Goal: Information Seeking & Learning: Compare options

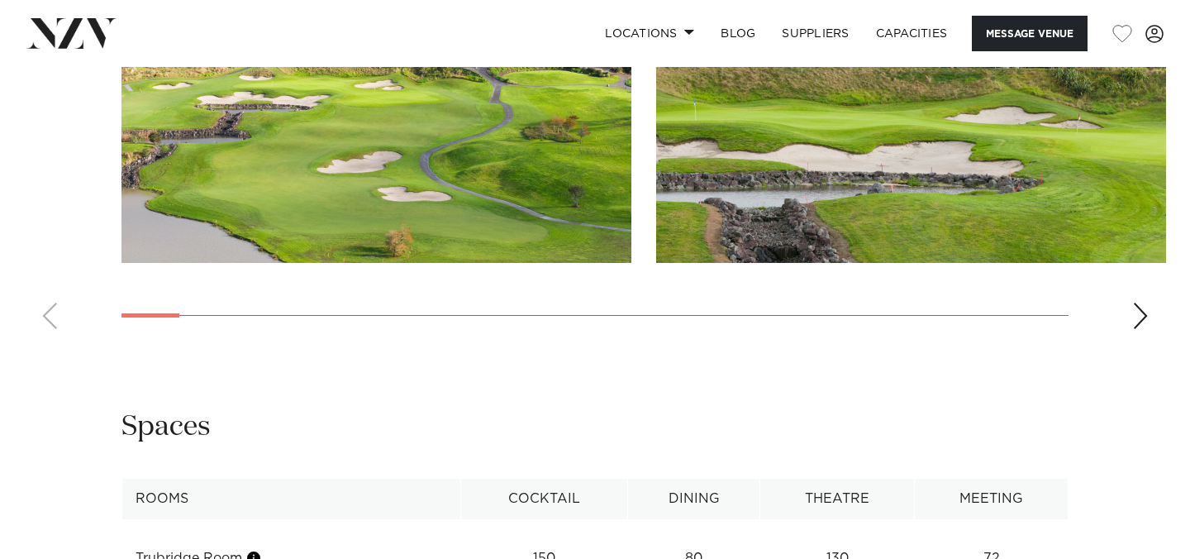
scroll to position [1629, 0]
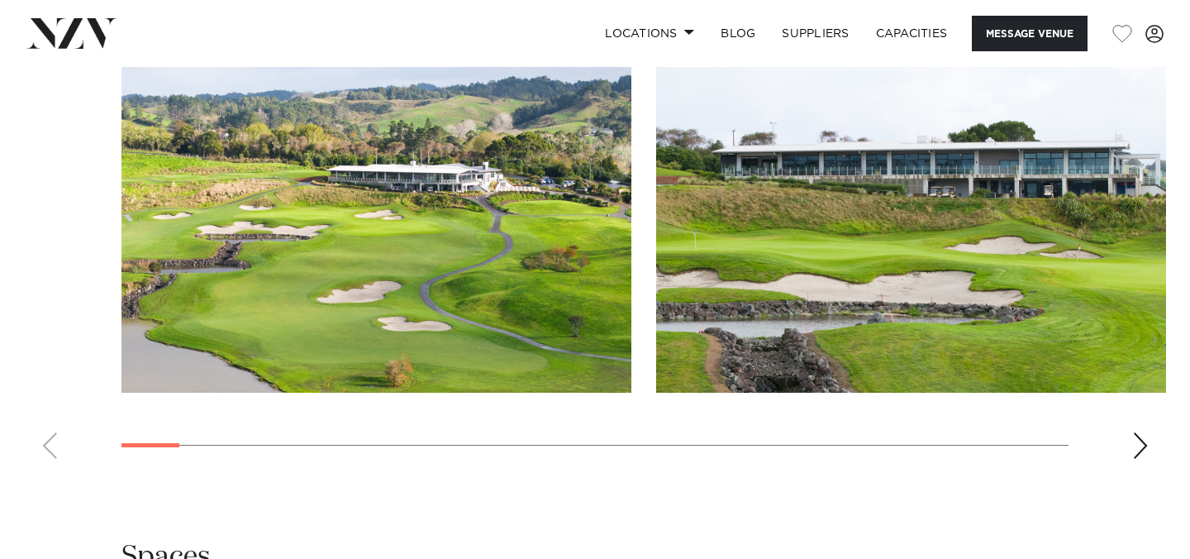
click at [1131, 449] on swiper-container at bounding box center [595, 245] width 1190 height 454
click at [1143, 457] on div "Next slide" at bounding box center [1141, 445] width 17 height 26
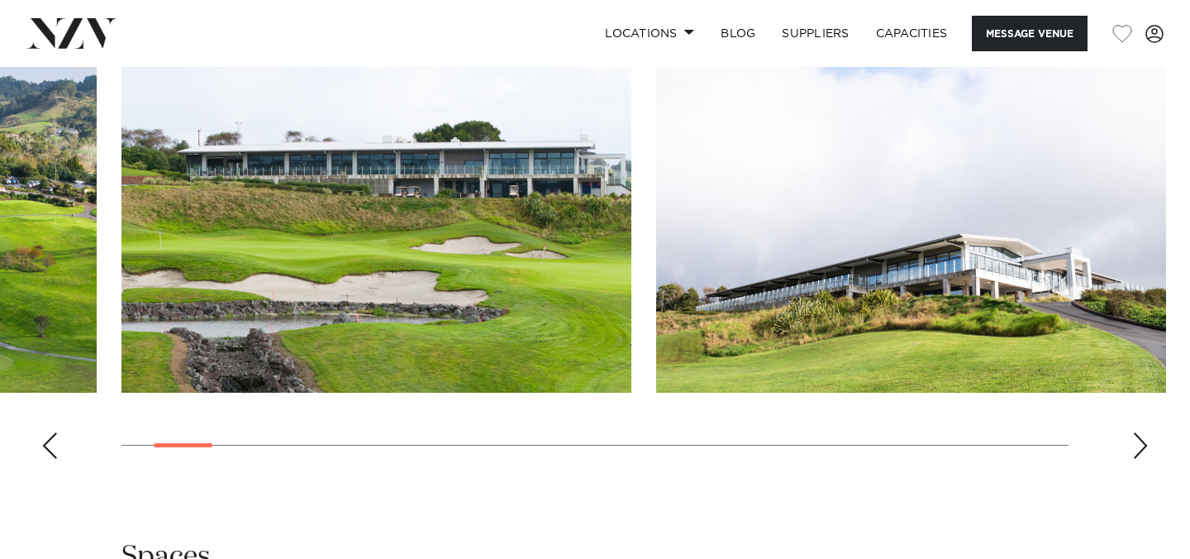
click at [1143, 457] on div "Next slide" at bounding box center [1141, 445] width 17 height 26
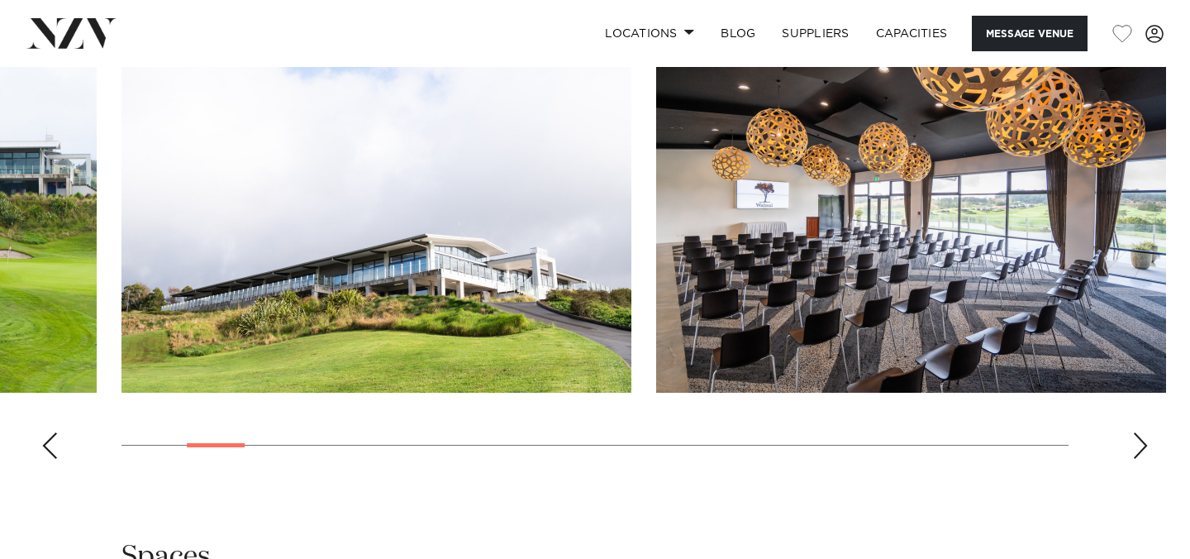
click at [1143, 457] on div "Next slide" at bounding box center [1141, 445] width 17 height 26
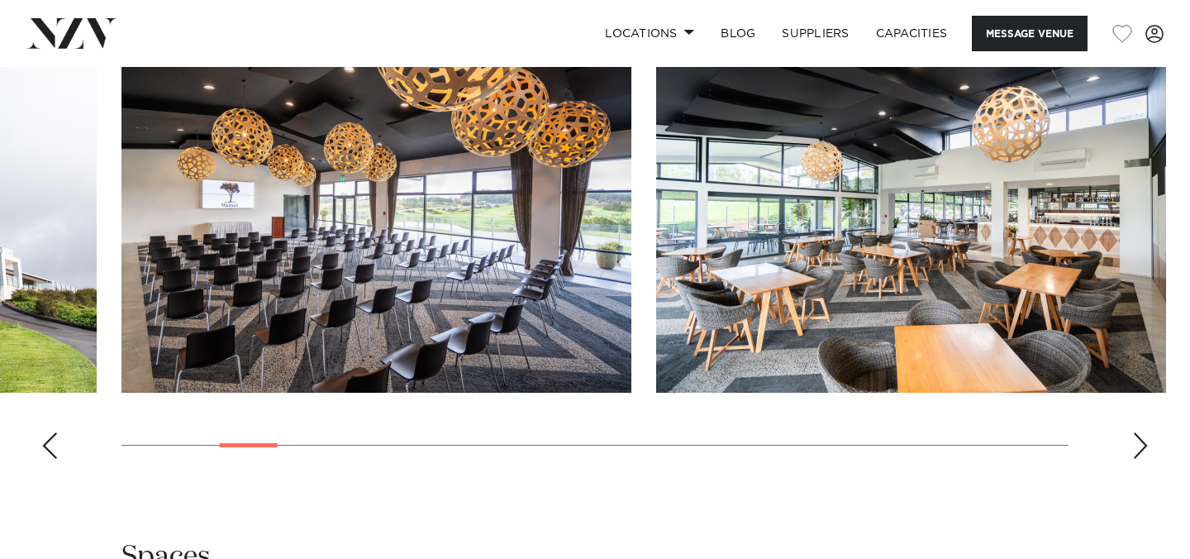
click at [1143, 457] on div "Next slide" at bounding box center [1141, 445] width 17 height 26
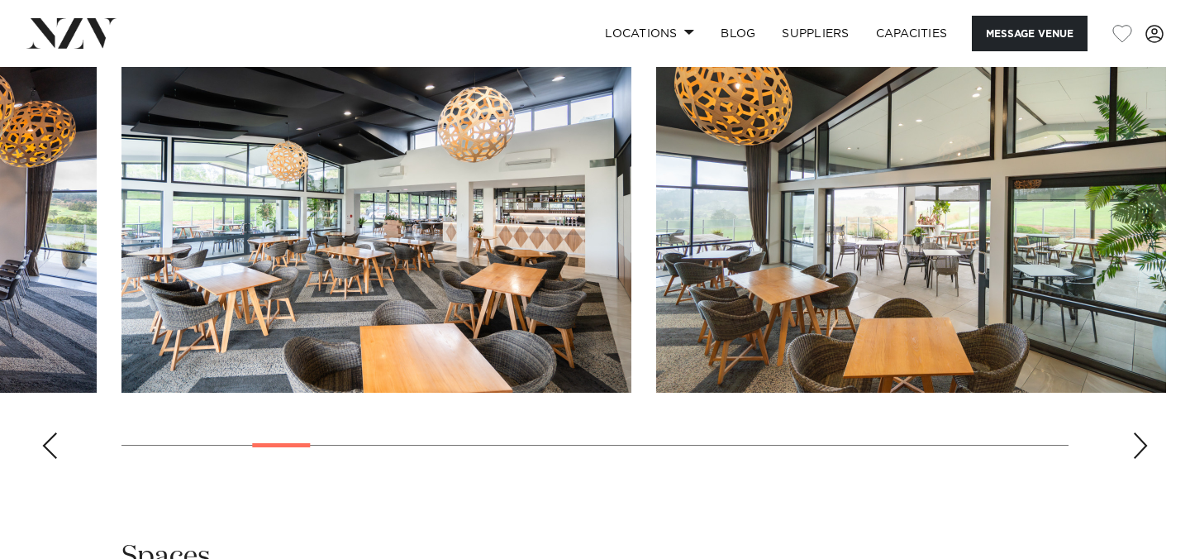
click at [1143, 457] on div "Next slide" at bounding box center [1141, 445] width 17 height 26
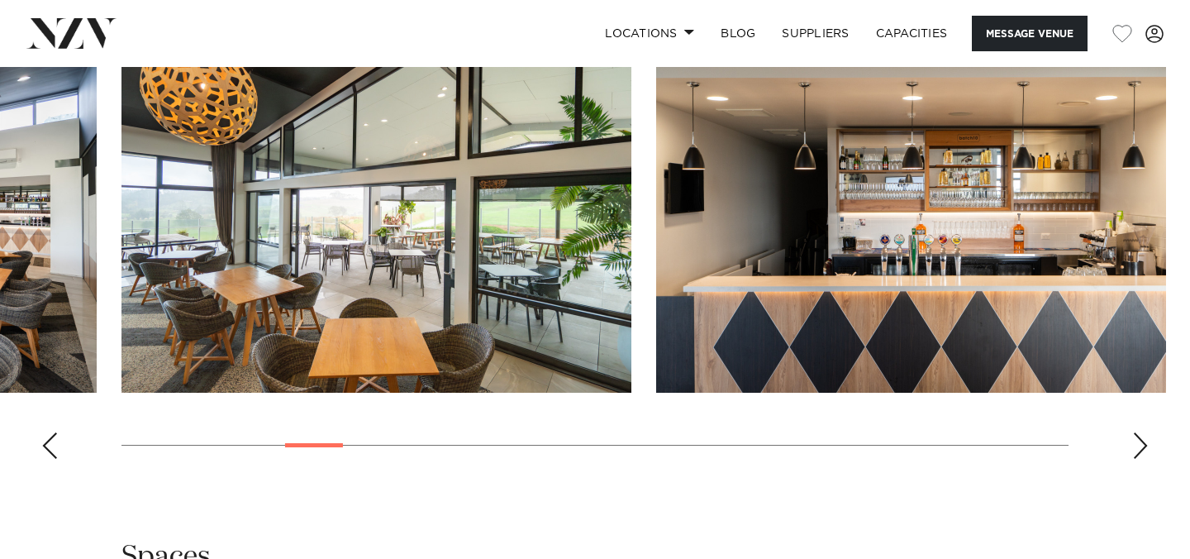
click at [1143, 457] on div "Next slide" at bounding box center [1141, 445] width 17 height 26
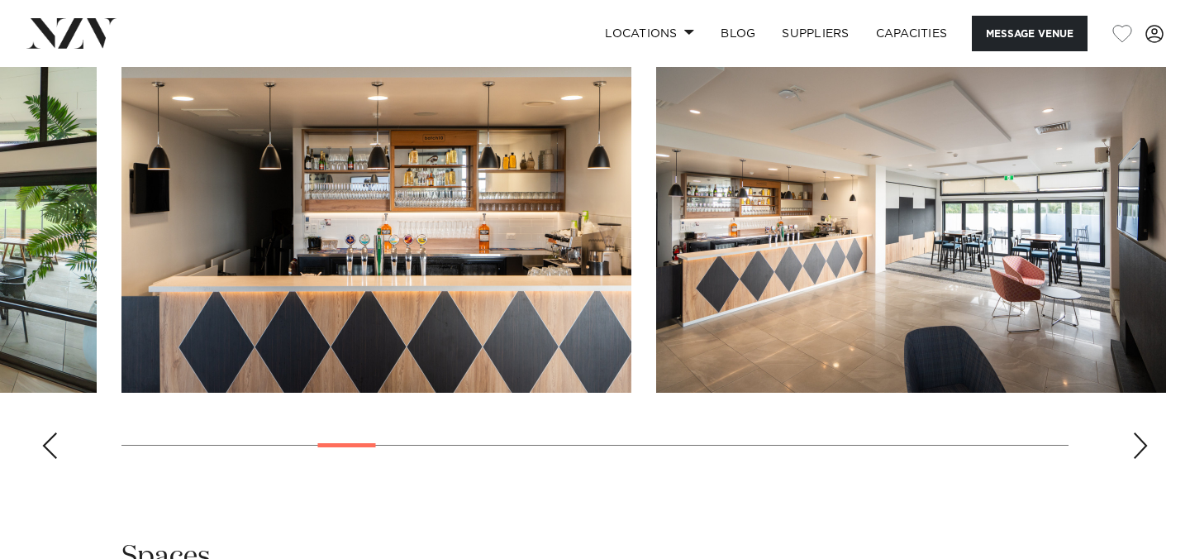
click at [1143, 457] on div "Next slide" at bounding box center [1141, 445] width 17 height 26
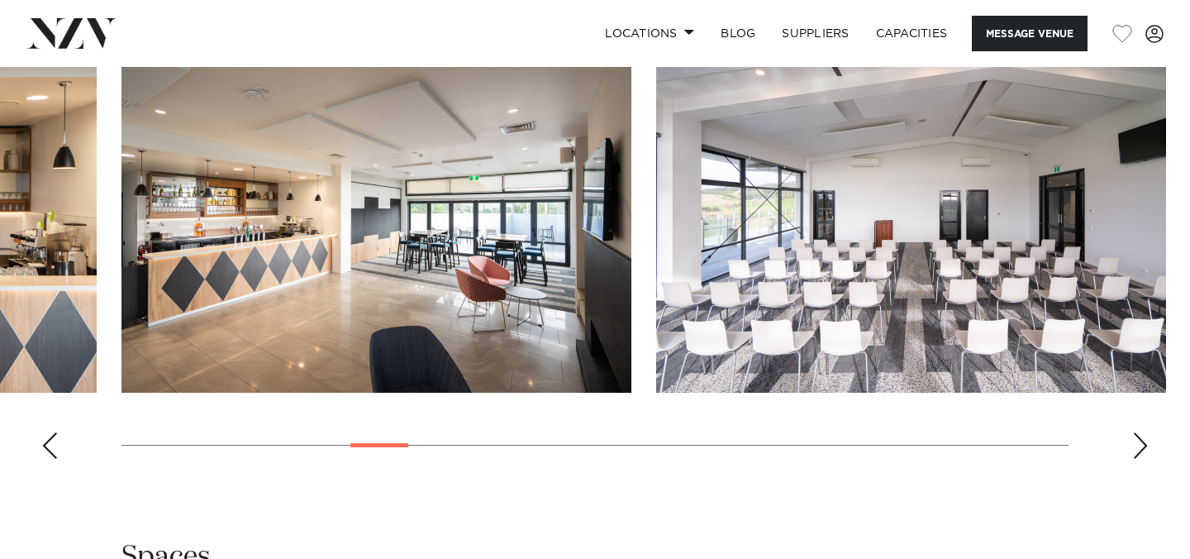
click at [1143, 457] on div "Next slide" at bounding box center [1141, 445] width 17 height 26
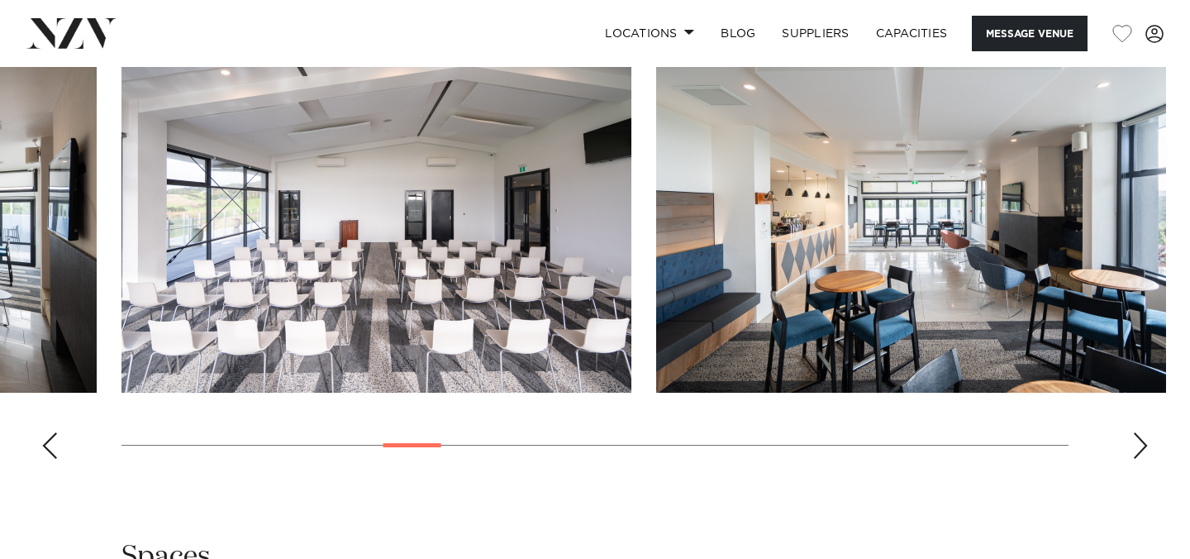
click at [1143, 457] on div "Next slide" at bounding box center [1141, 445] width 17 height 26
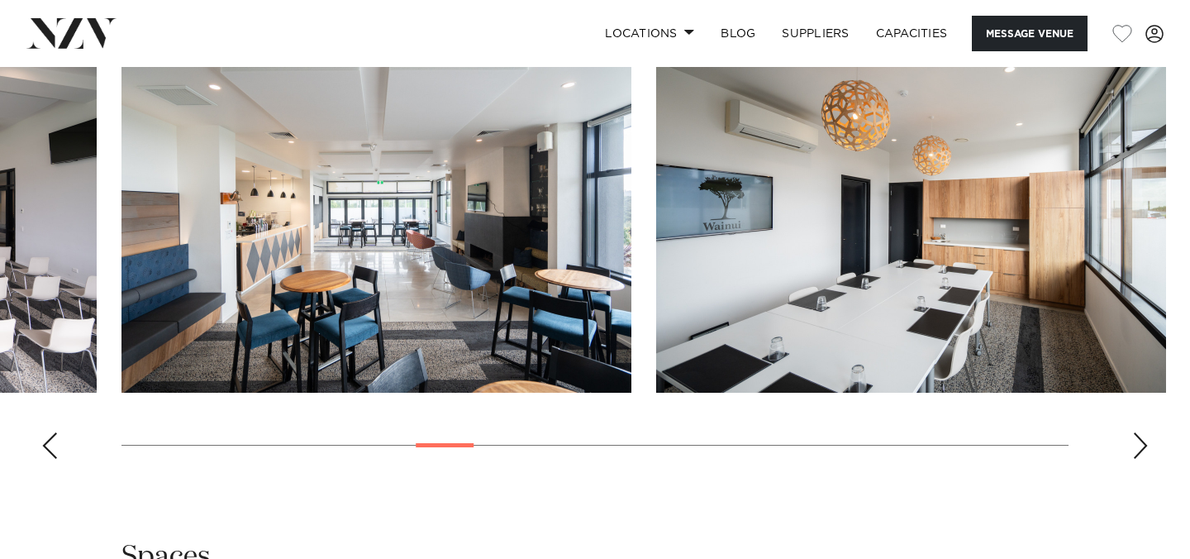
click at [1143, 457] on div "Next slide" at bounding box center [1141, 445] width 17 height 26
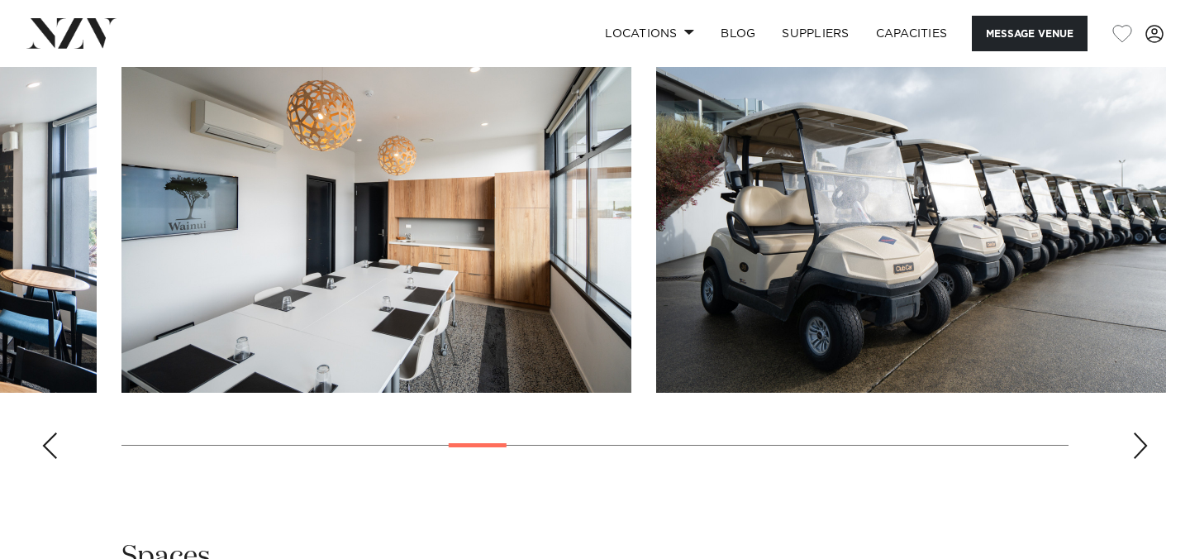
click at [1143, 457] on div "Next slide" at bounding box center [1141, 445] width 17 height 26
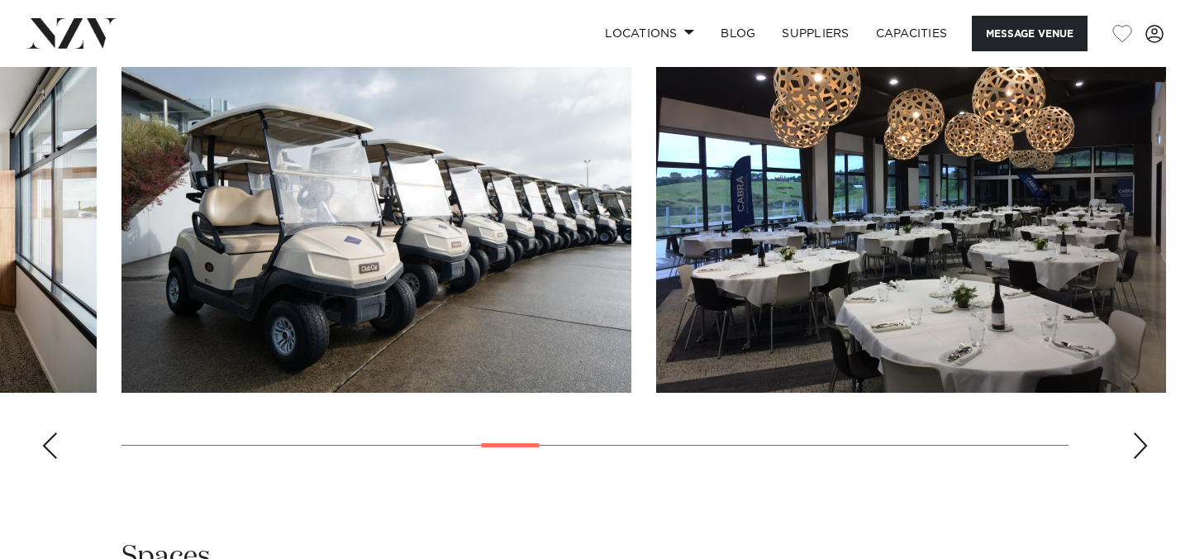
click at [1143, 457] on div "Next slide" at bounding box center [1141, 445] width 17 height 26
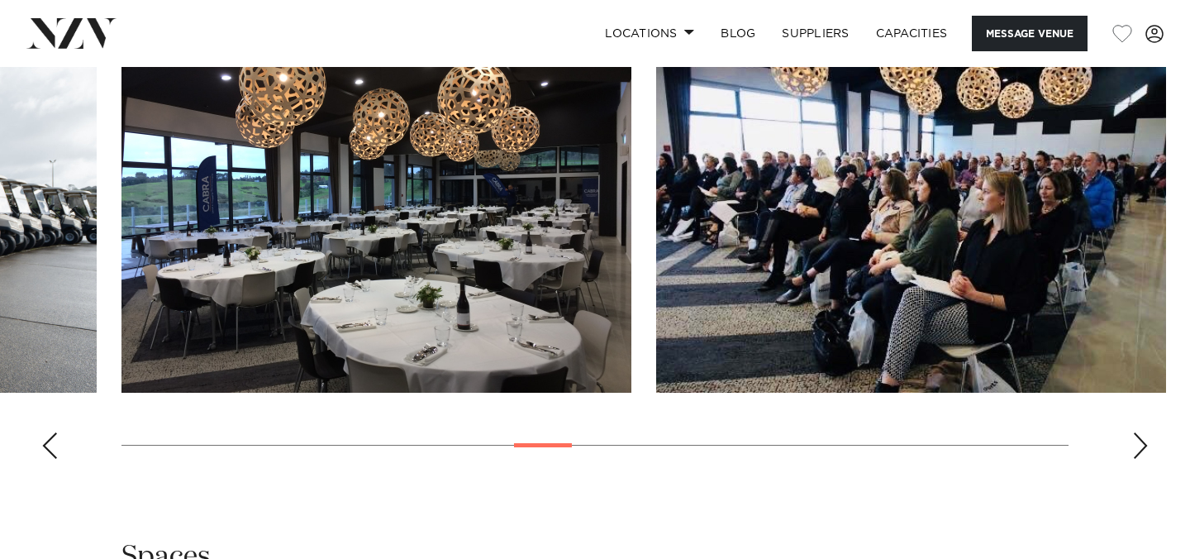
click at [1143, 457] on div "Next slide" at bounding box center [1141, 445] width 17 height 26
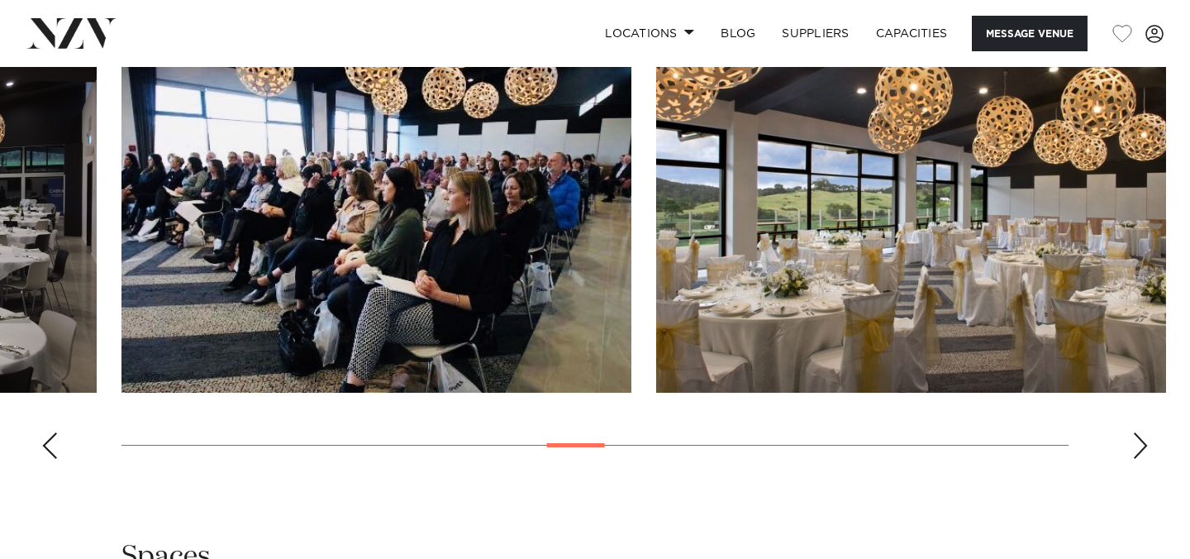
click at [1143, 457] on div "Next slide" at bounding box center [1141, 445] width 17 height 26
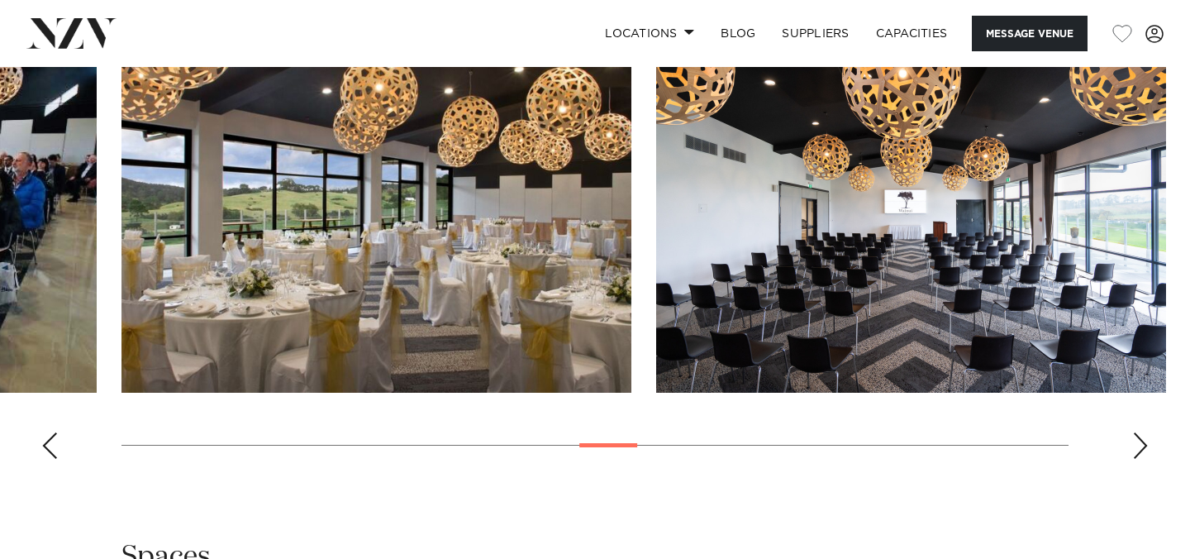
click at [1143, 457] on div "Next slide" at bounding box center [1141, 445] width 17 height 26
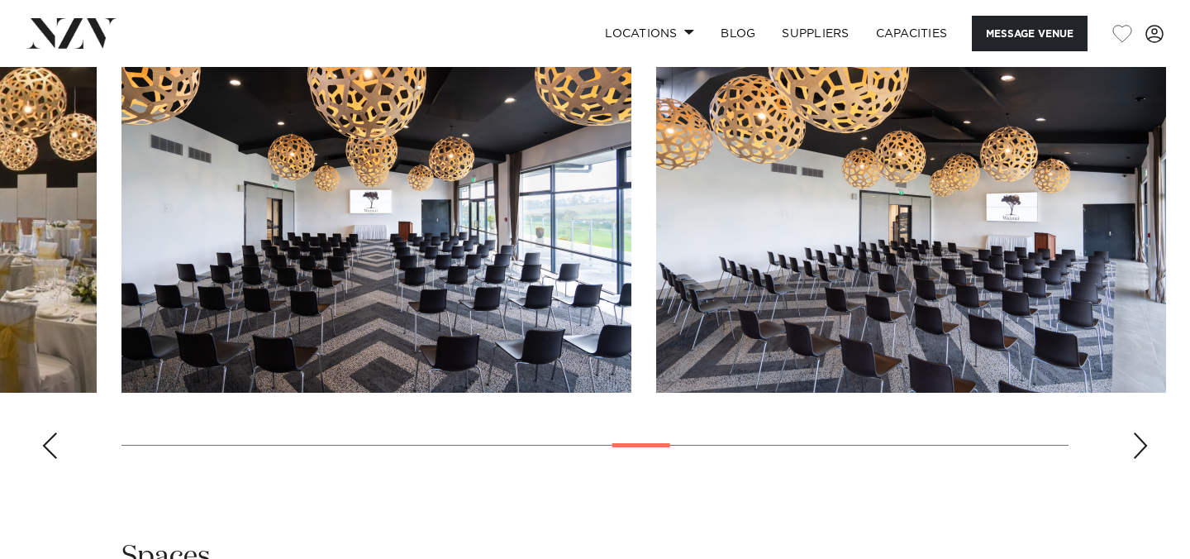
click at [1143, 457] on div "Next slide" at bounding box center [1141, 445] width 17 height 26
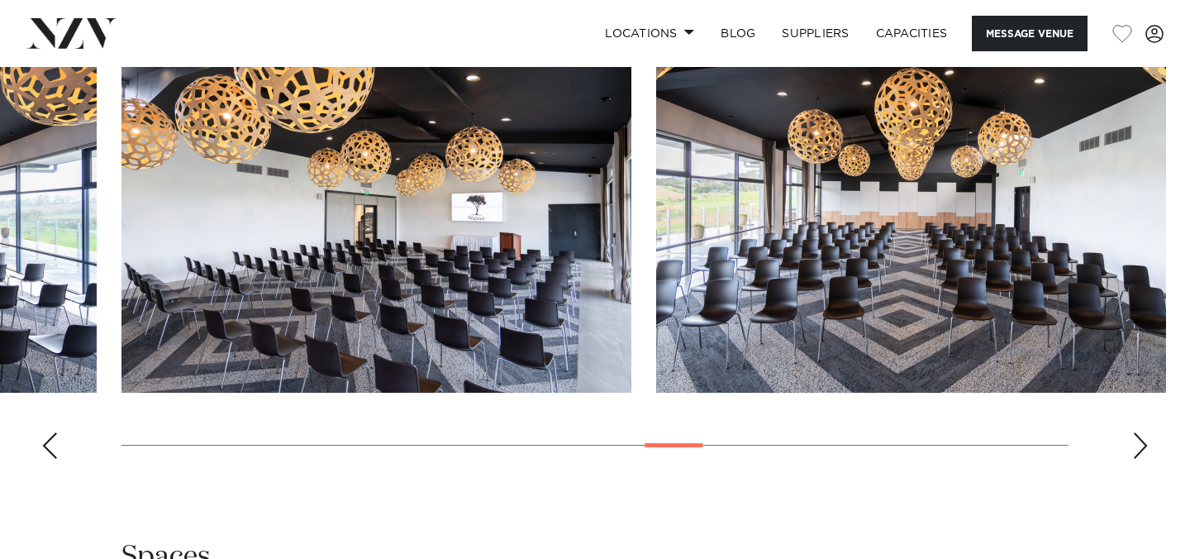
click at [1143, 457] on div "Next slide" at bounding box center [1141, 445] width 17 height 26
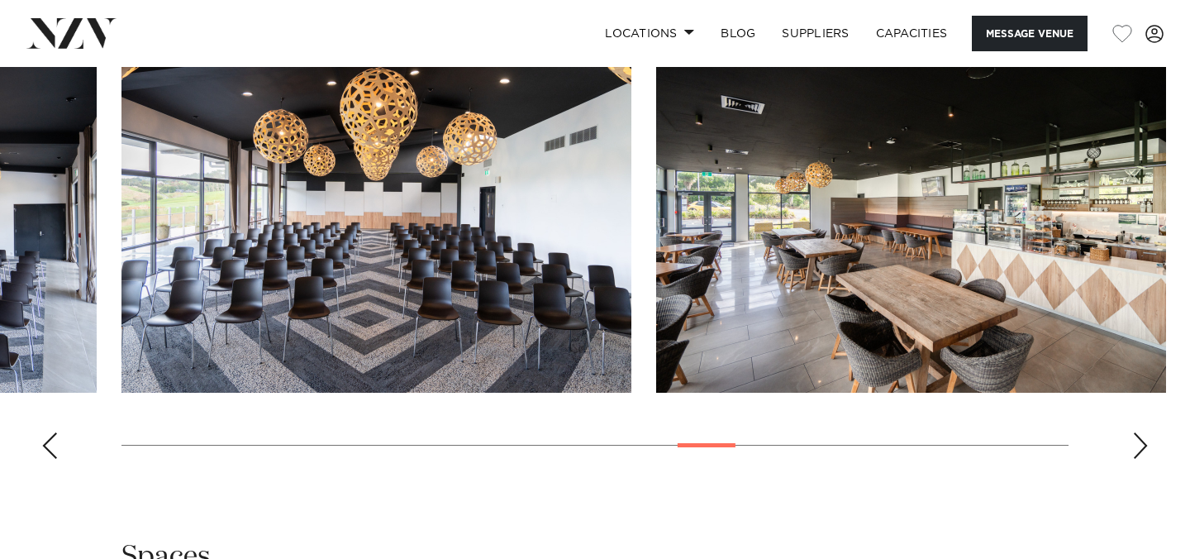
click at [1143, 457] on div "Next slide" at bounding box center [1141, 445] width 17 height 26
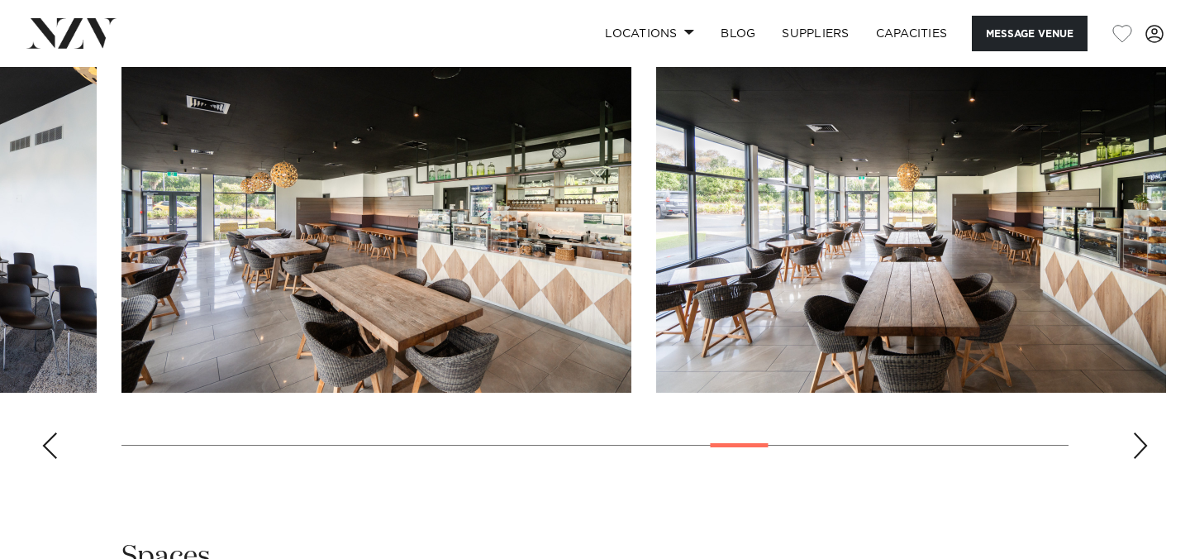
click at [1143, 457] on div "Next slide" at bounding box center [1141, 445] width 17 height 26
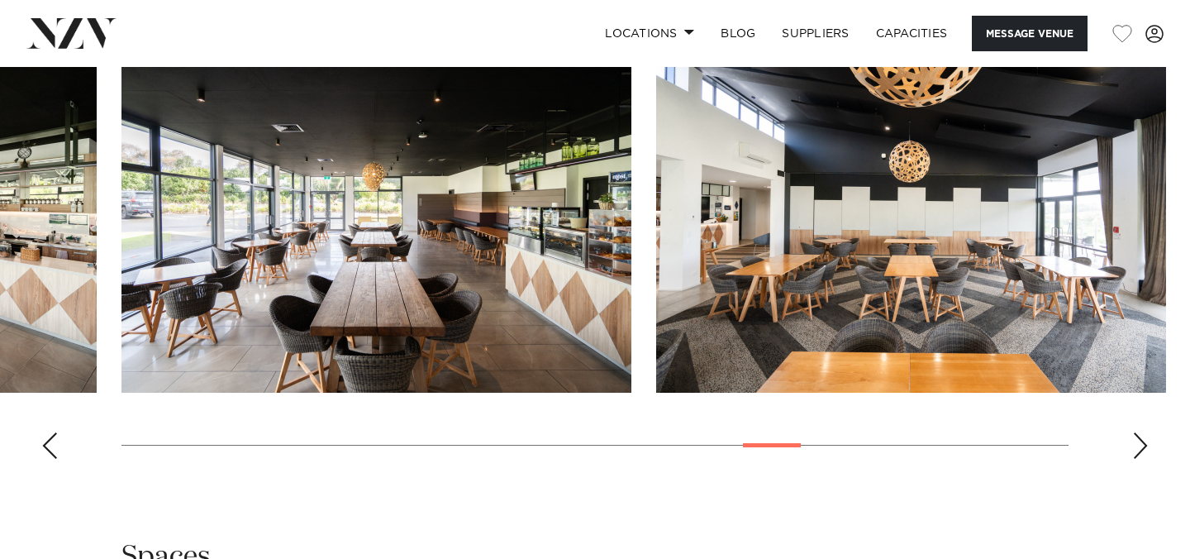
click at [1143, 457] on div "Next slide" at bounding box center [1141, 445] width 17 height 26
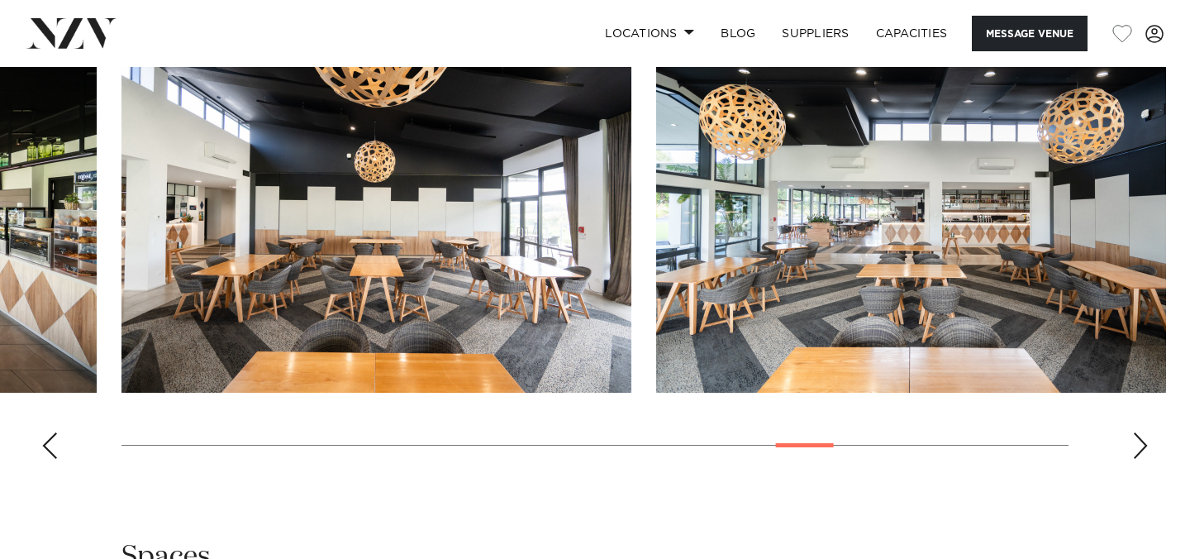
click at [1143, 457] on div "Next slide" at bounding box center [1141, 445] width 17 height 26
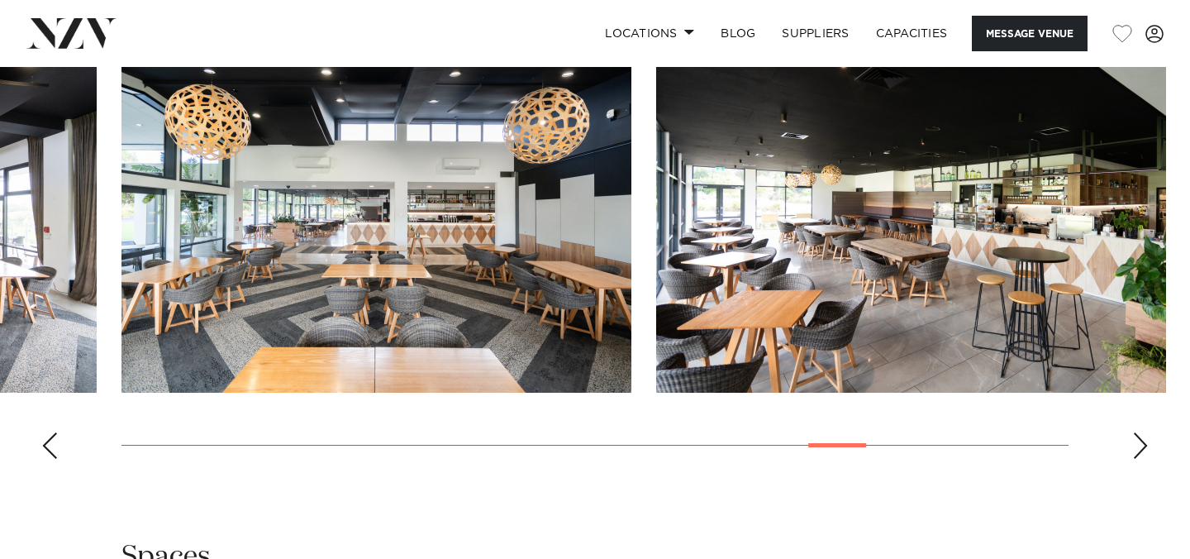
click at [1143, 457] on div "Next slide" at bounding box center [1141, 445] width 17 height 26
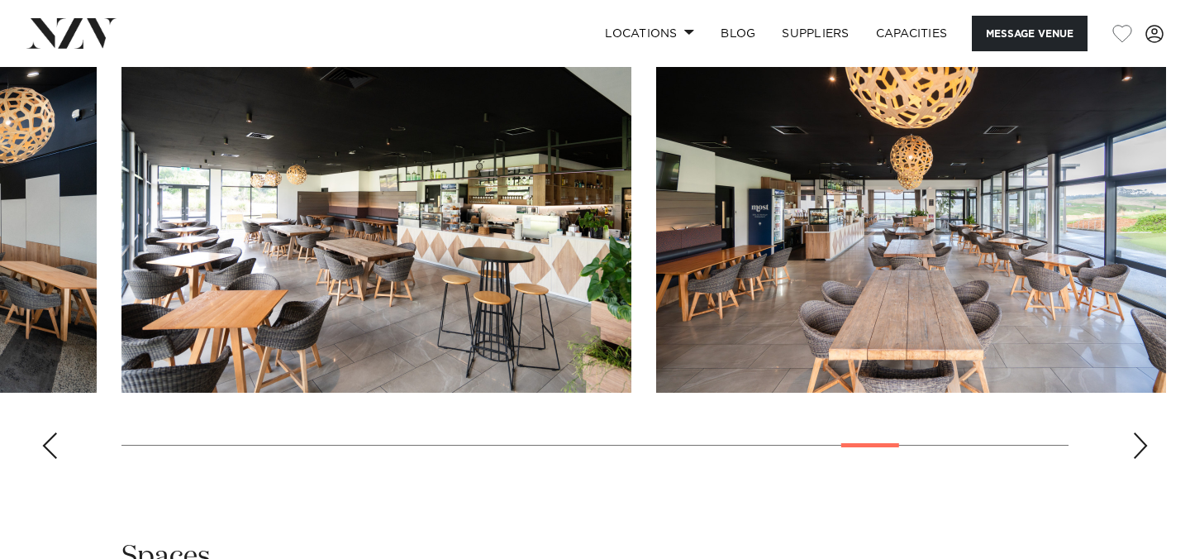
click at [1143, 457] on div "Next slide" at bounding box center [1141, 445] width 17 height 26
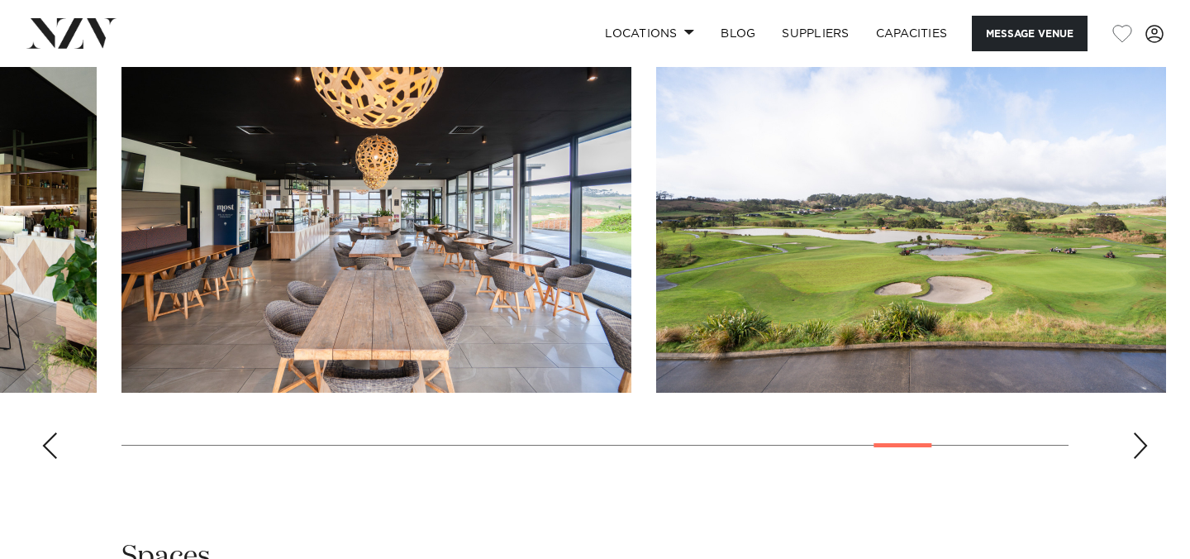
click at [1143, 457] on div "Next slide" at bounding box center [1141, 445] width 17 height 26
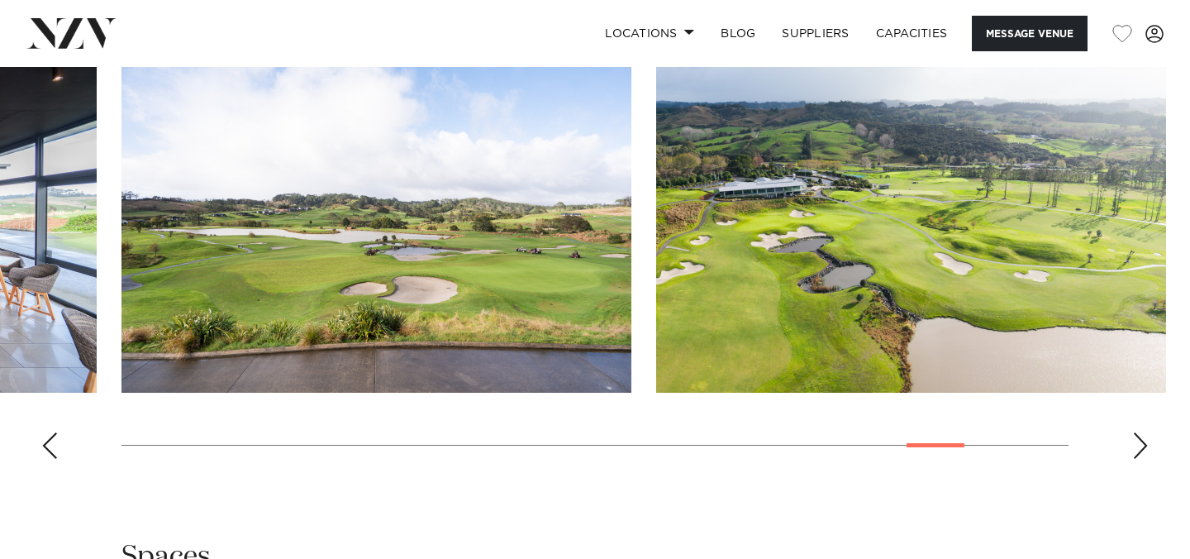
click at [1143, 457] on div "Next slide" at bounding box center [1141, 445] width 17 height 26
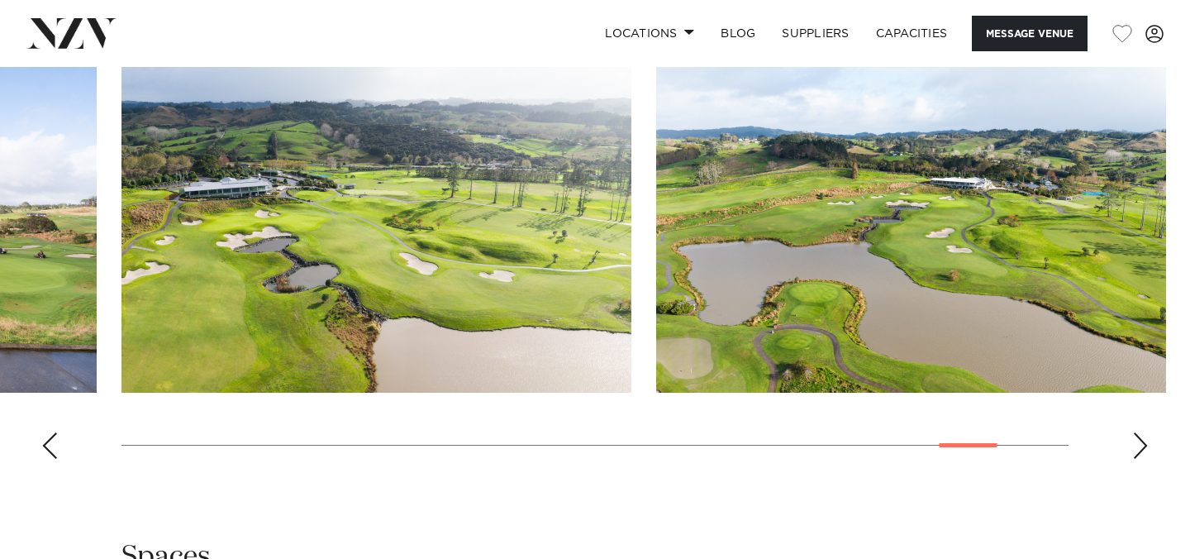
click at [1143, 457] on div "Next slide" at bounding box center [1141, 445] width 17 height 26
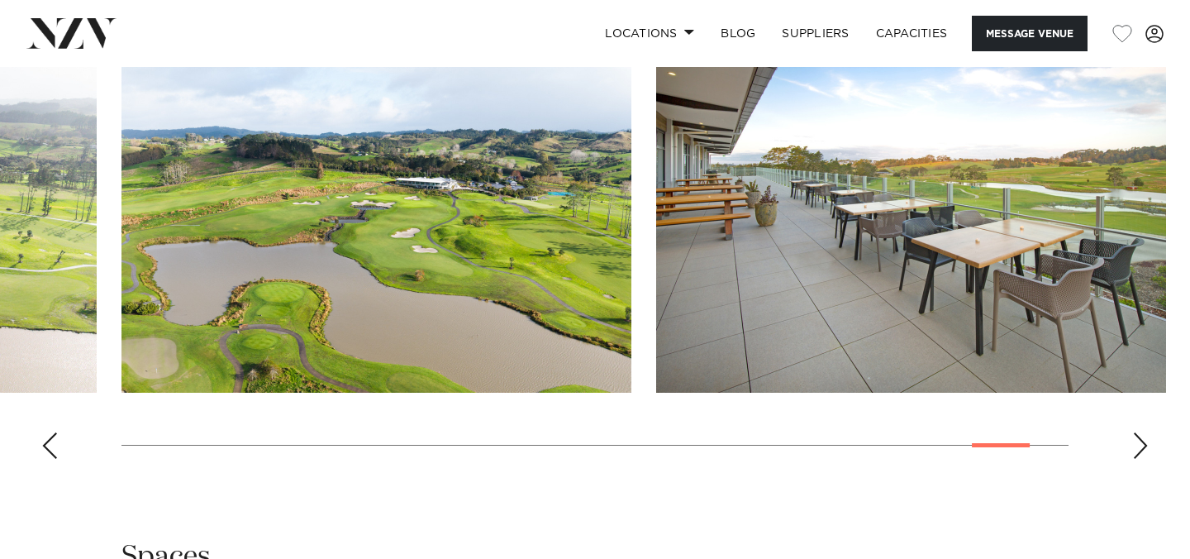
click at [1143, 457] on div "Next slide" at bounding box center [1141, 445] width 17 height 26
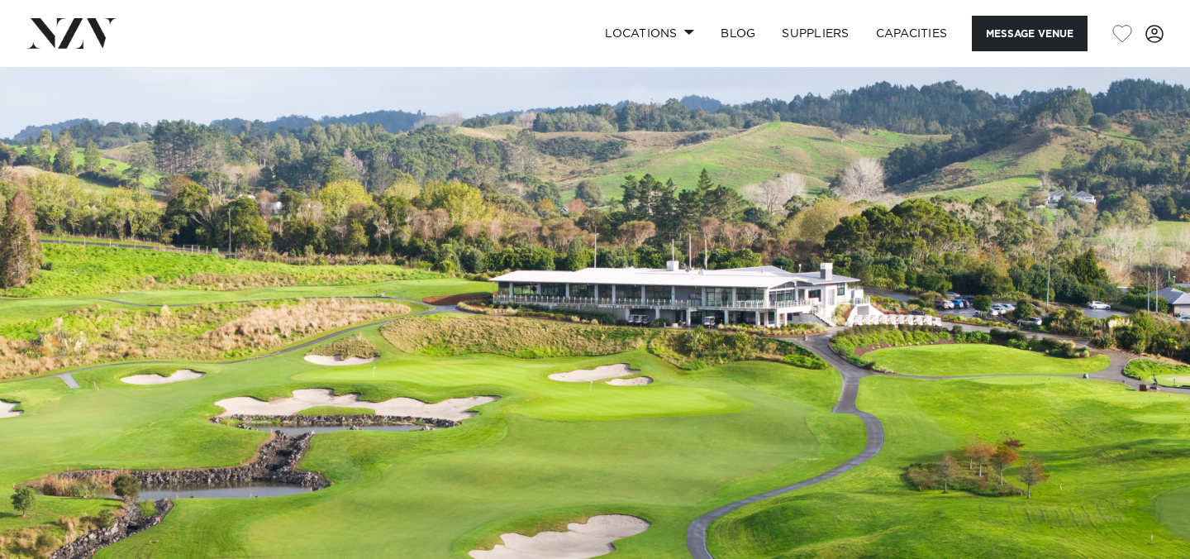
scroll to position [0, 0]
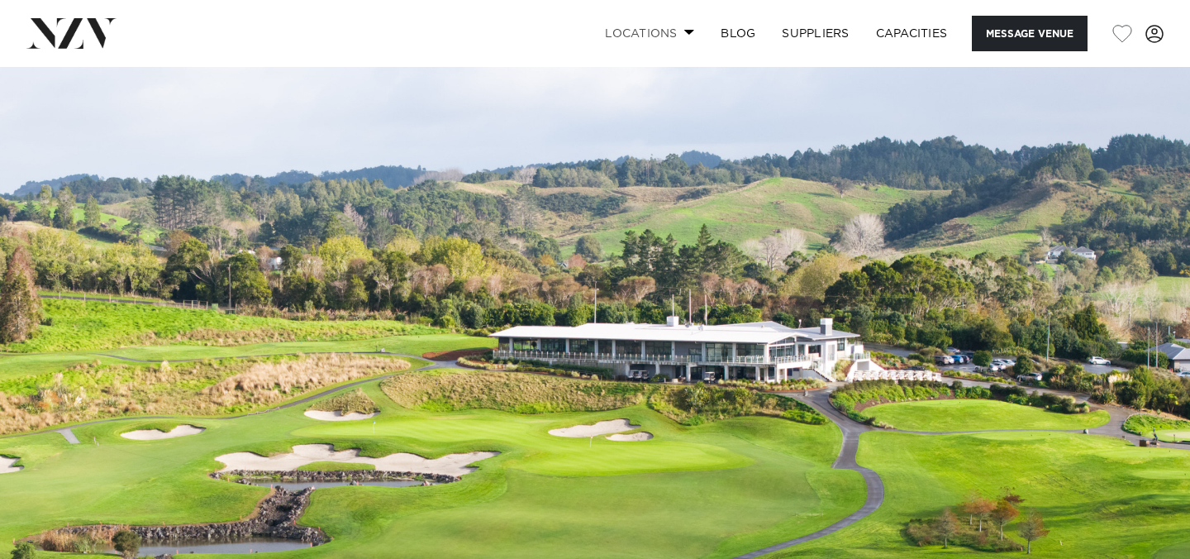
click at [672, 38] on link "Locations" at bounding box center [650, 34] width 116 height 36
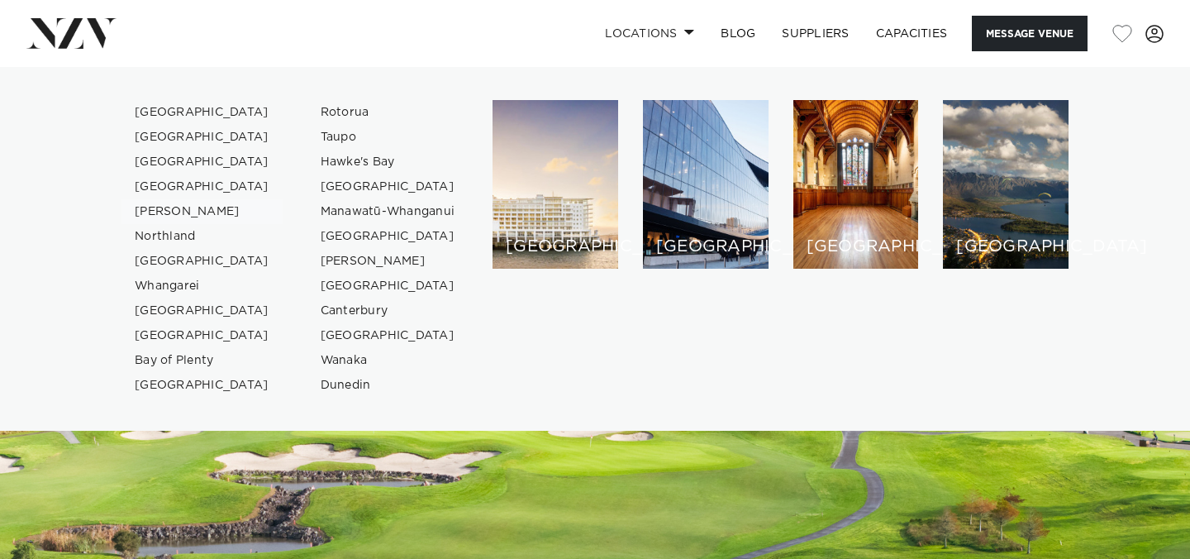
click at [155, 206] on link "[PERSON_NAME]" at bounding box center [202, 211] width 161 height 25
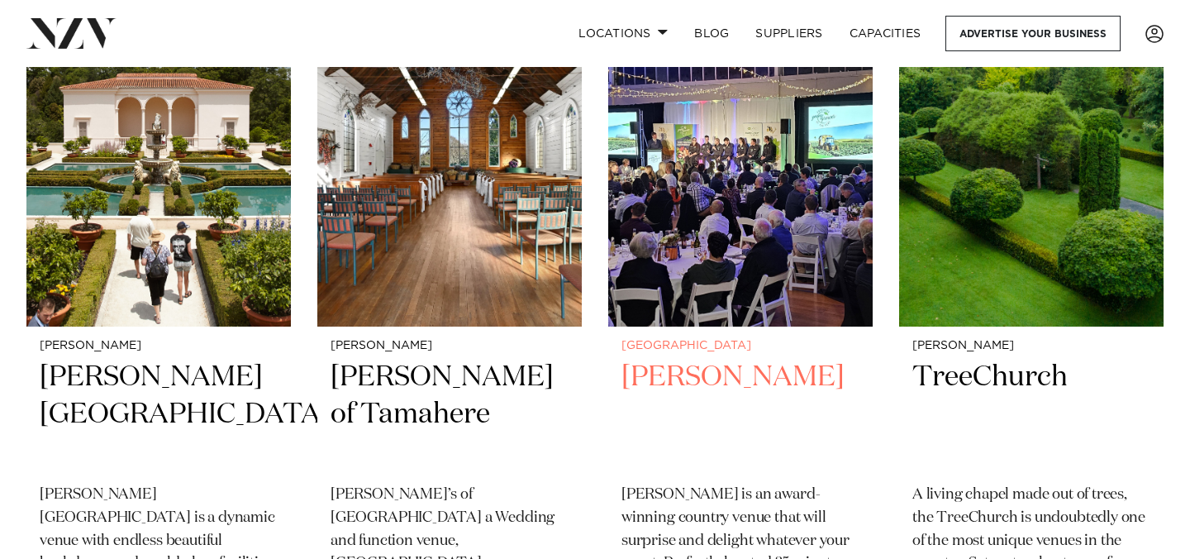
scroll to position [1381, 0]
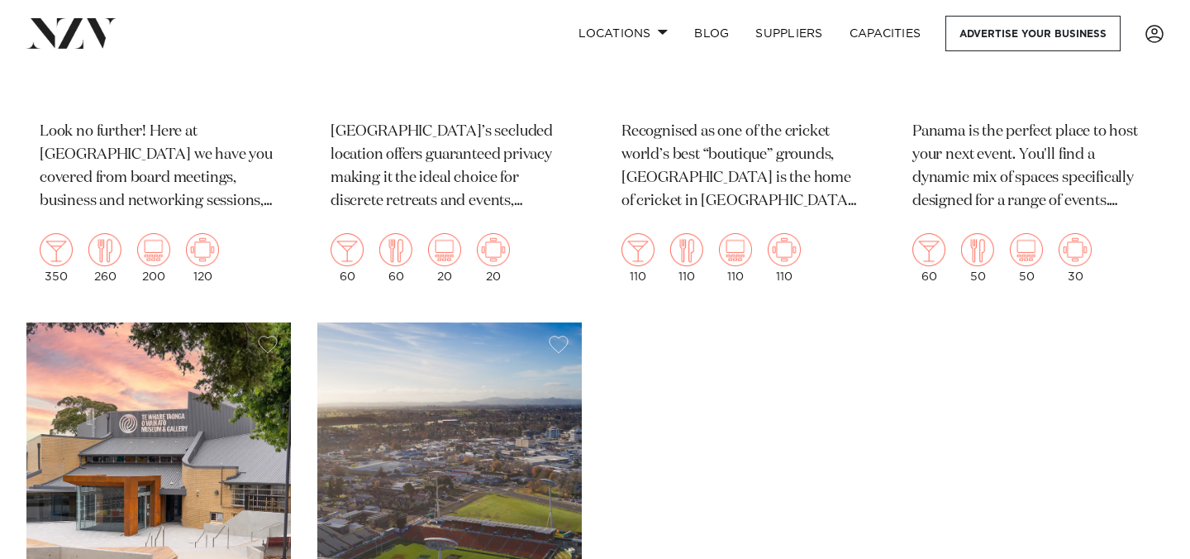
scroll to position [2295, 0]
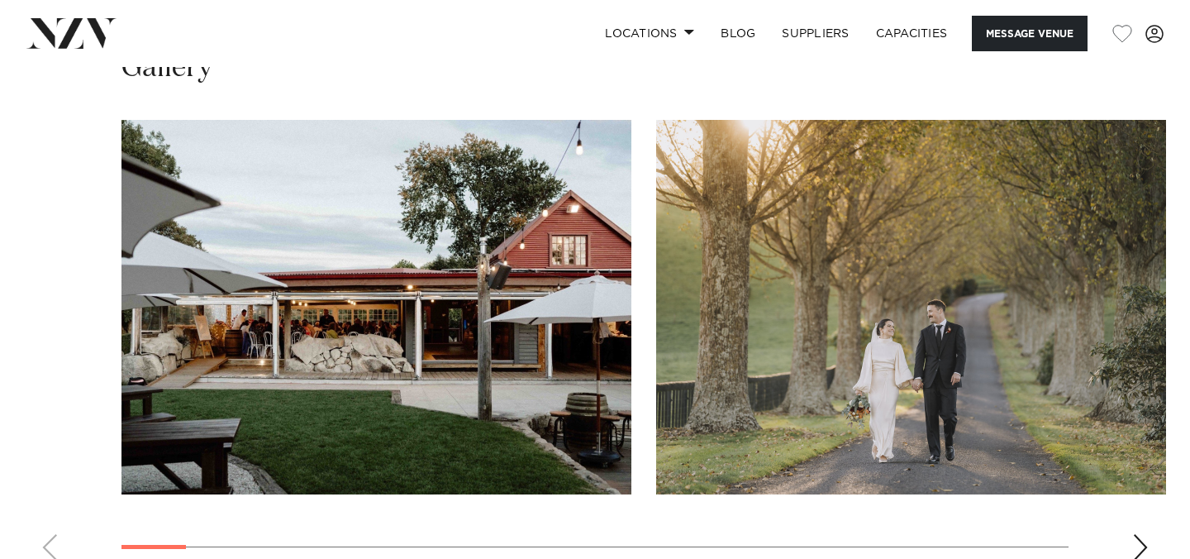
scroll to position [1381, 0]
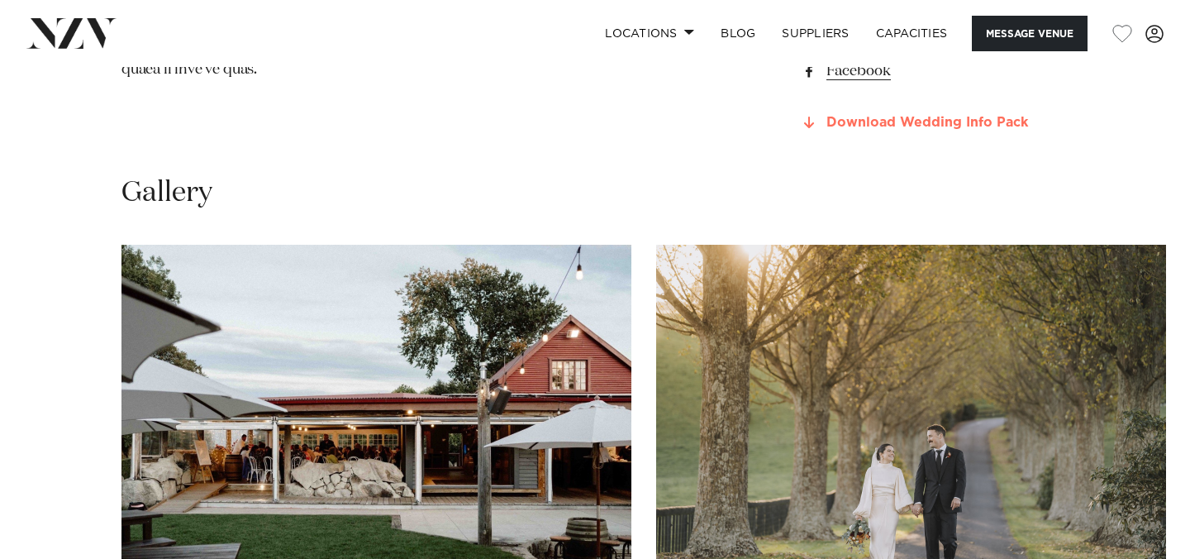
click at [932, 129] on link "Download Wedding Info Pack" at bounding box center [933, 123] width 269 height 15
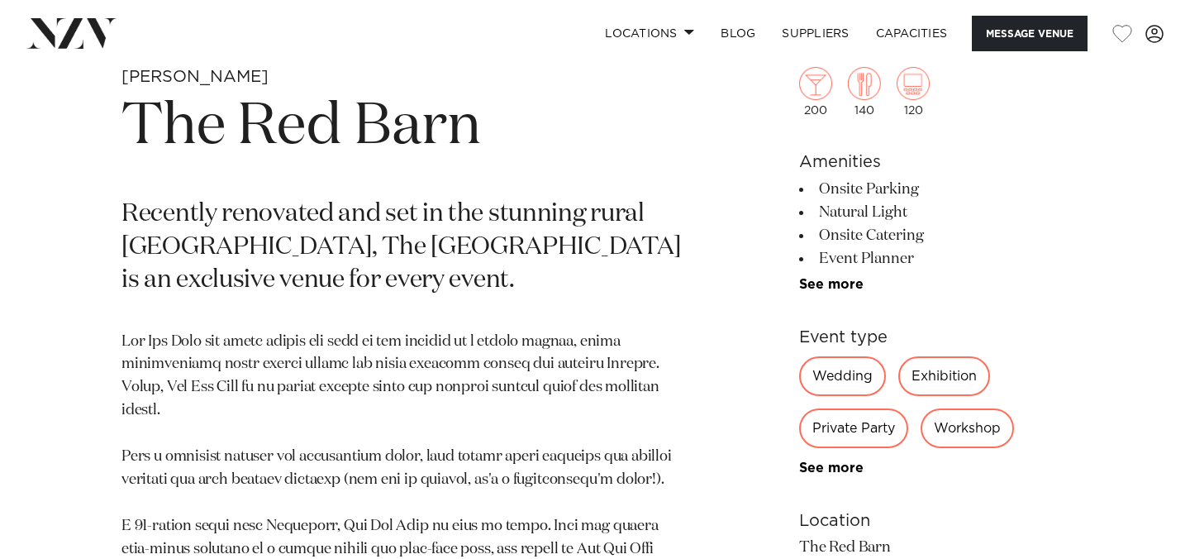
scroll to position [624, 0]
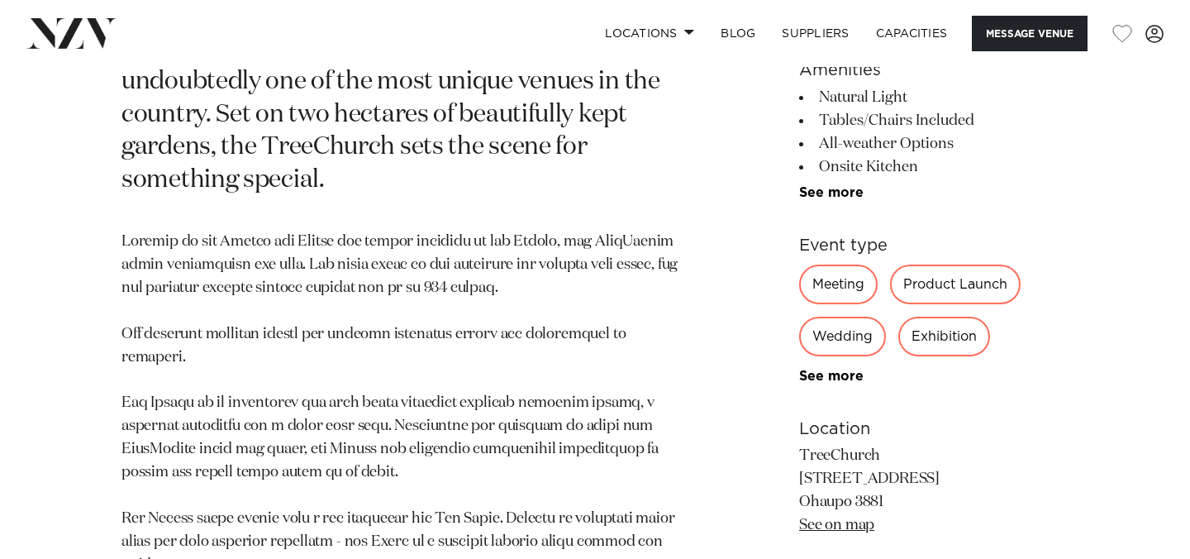
scroll to position [859, 0]
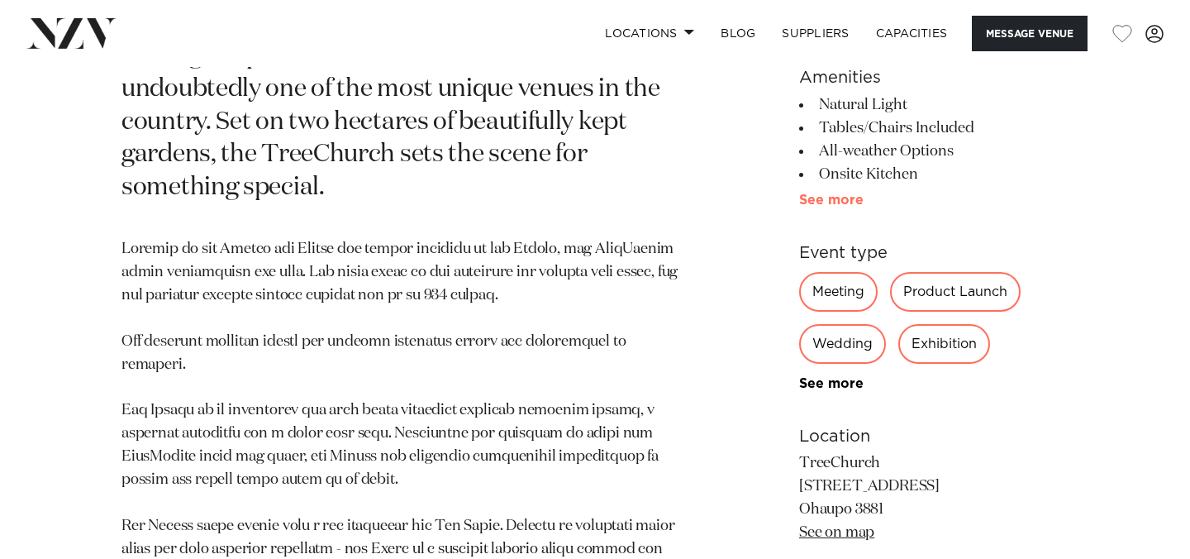
click at [818, 207] on link "See more" at bounding box center [863, 199] width 129 height 13
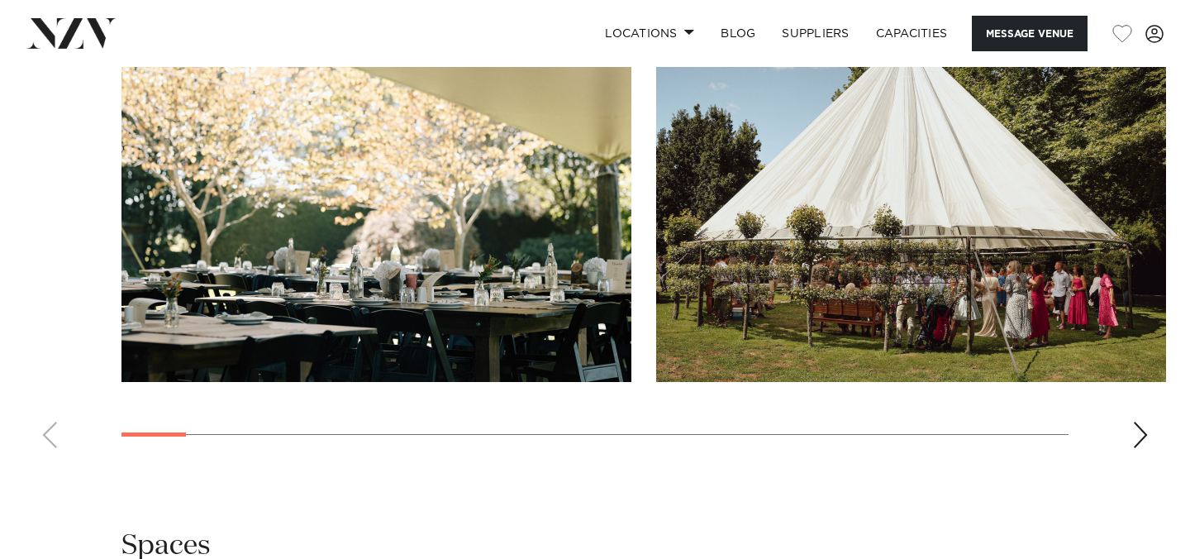
scroll to position [1850, 0]
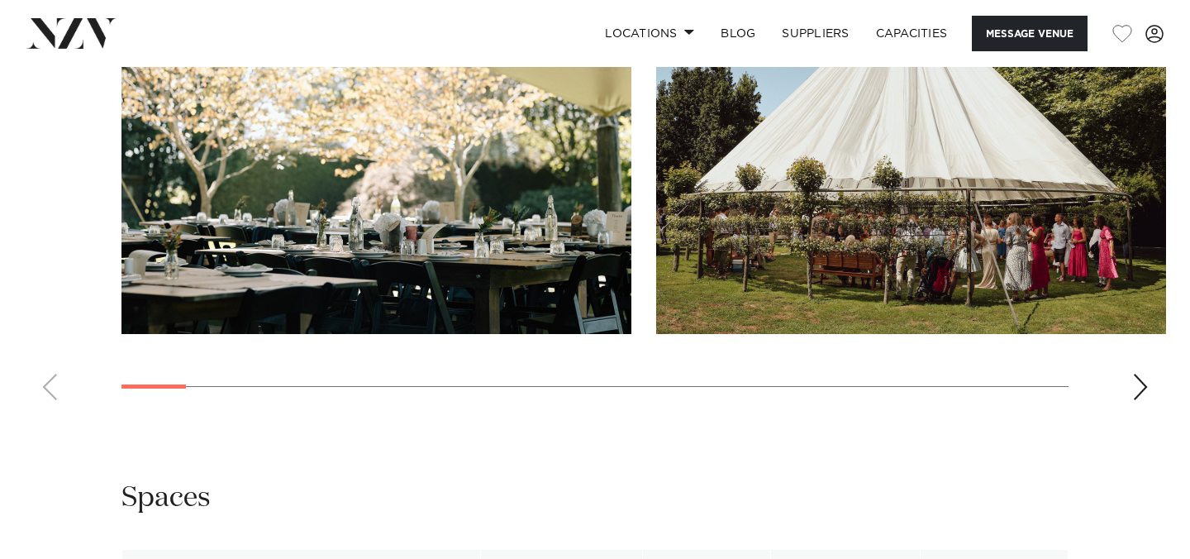
click at [1137, 393] on div "Next slide" at bounding box center [1141, 387] width 17 height 26
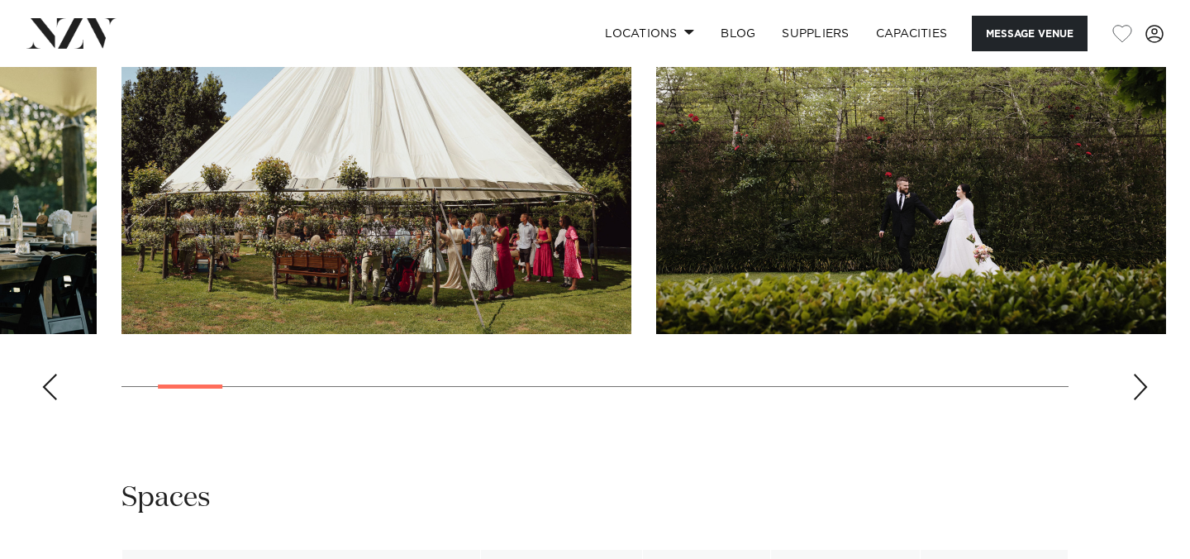
click at [1137, 393] on div "Next slide" at bounding box center [1141, 387] width 17 height 26
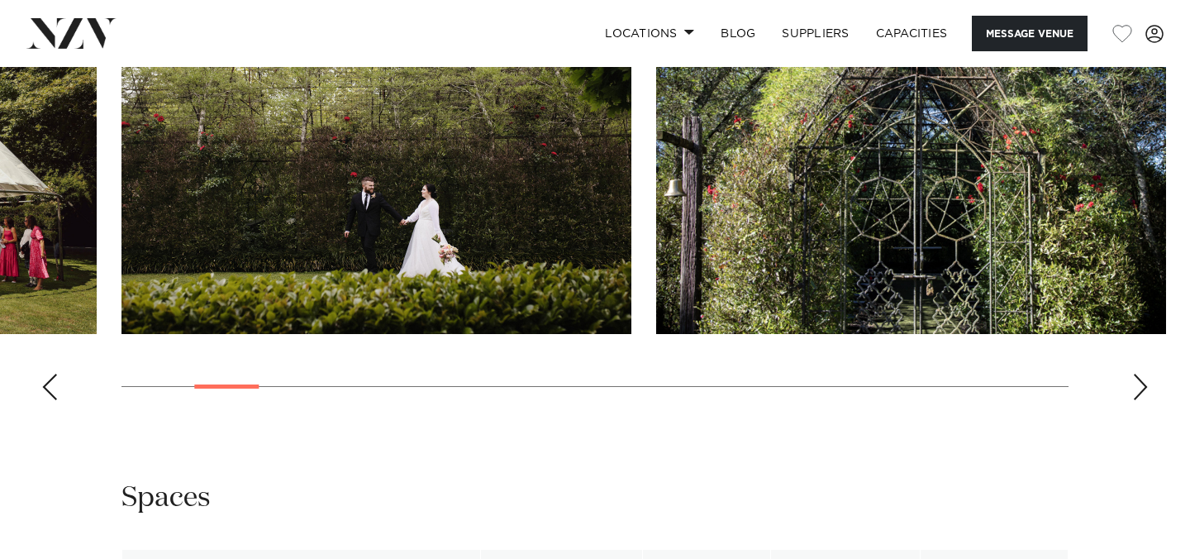
click at [1137, 393] on div "Next slide" at bounding box center [1141, 387] width 17 height 26
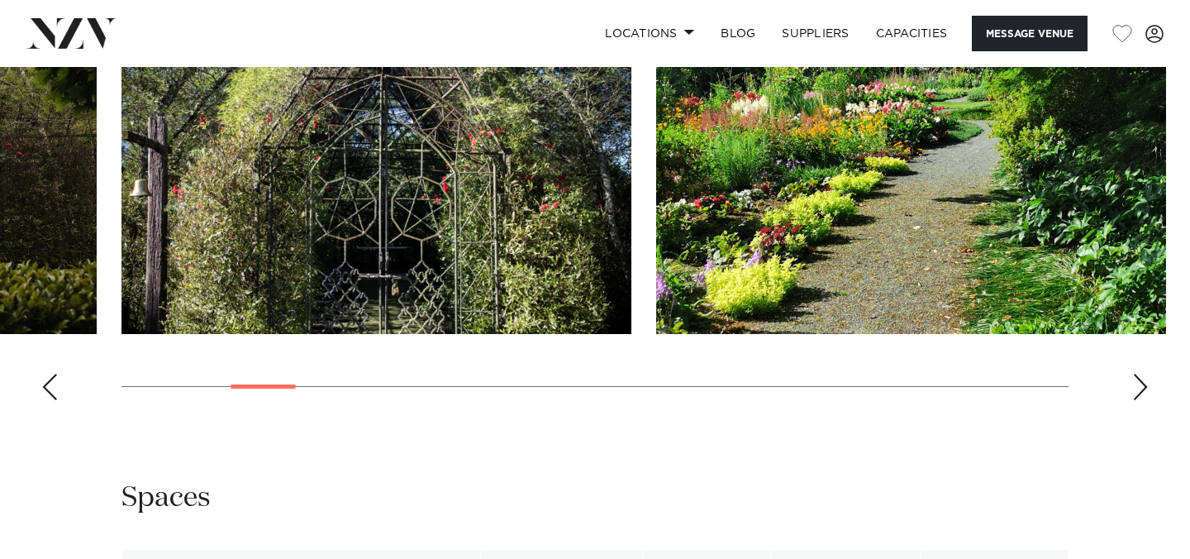
click at [1137, 393] on div "Next slide" at bounding box center [1141, 387] width 17 height 26
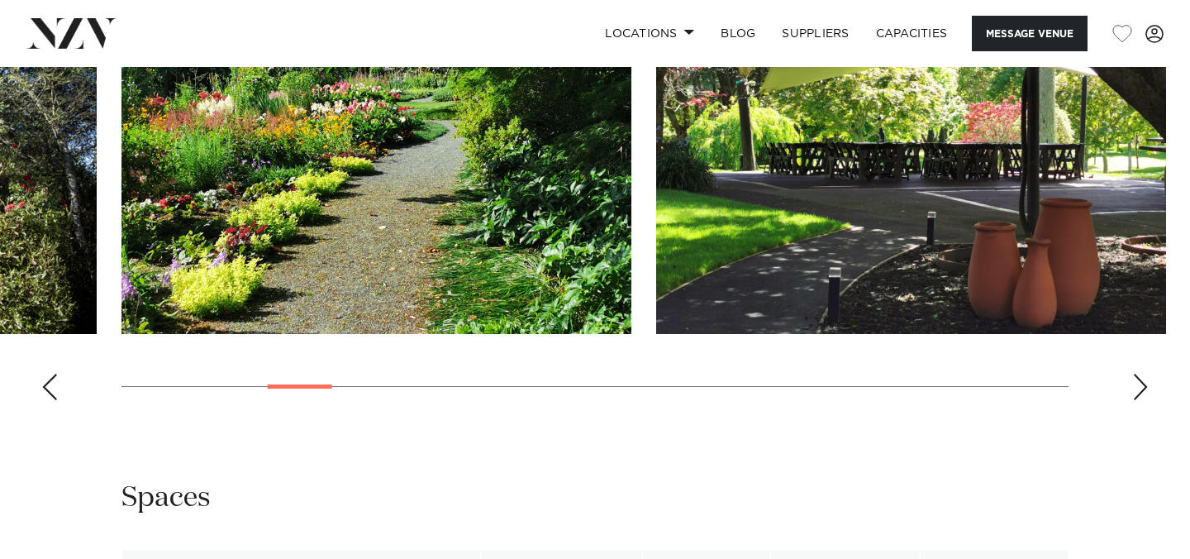
click at [1137, 393] on div "Next slide" at bounding box center [1141, 387] width 17 height 26
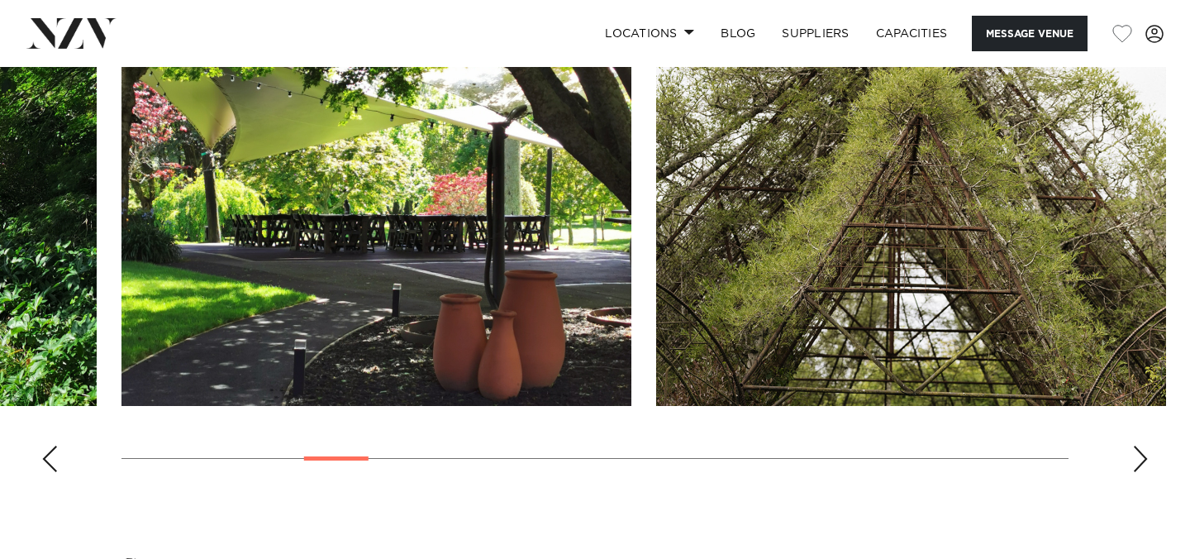
scroll to position [1772, 0]
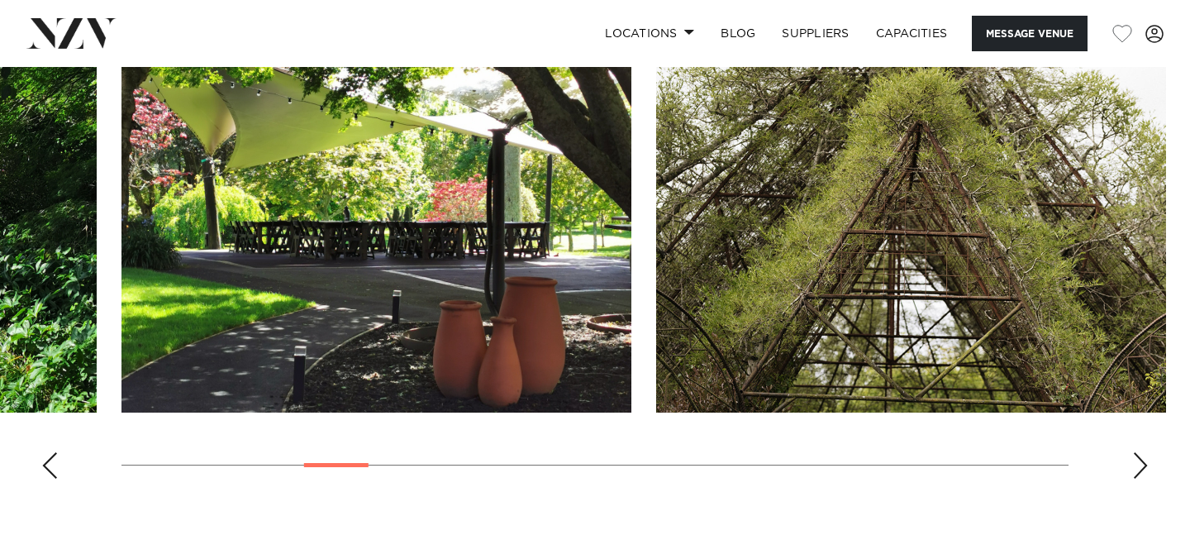
click at [1144, 470] on div "Next slide" at bounding box center [1141, 465] width 17 height 26
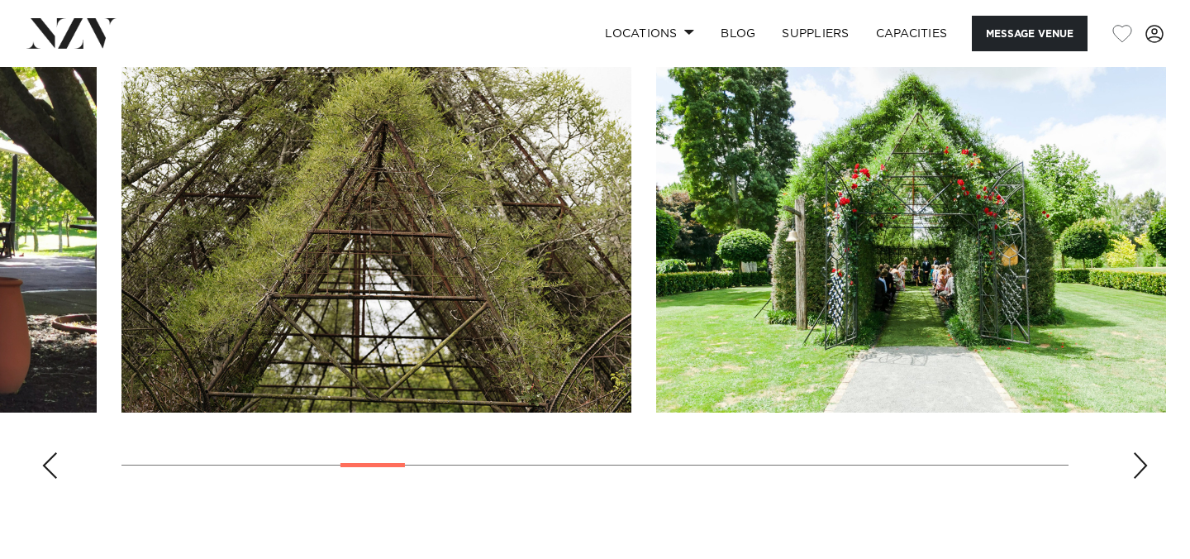
click at [1144, 470] on div "Next slide" at bounding box center [1141, 465] width 17 height 26
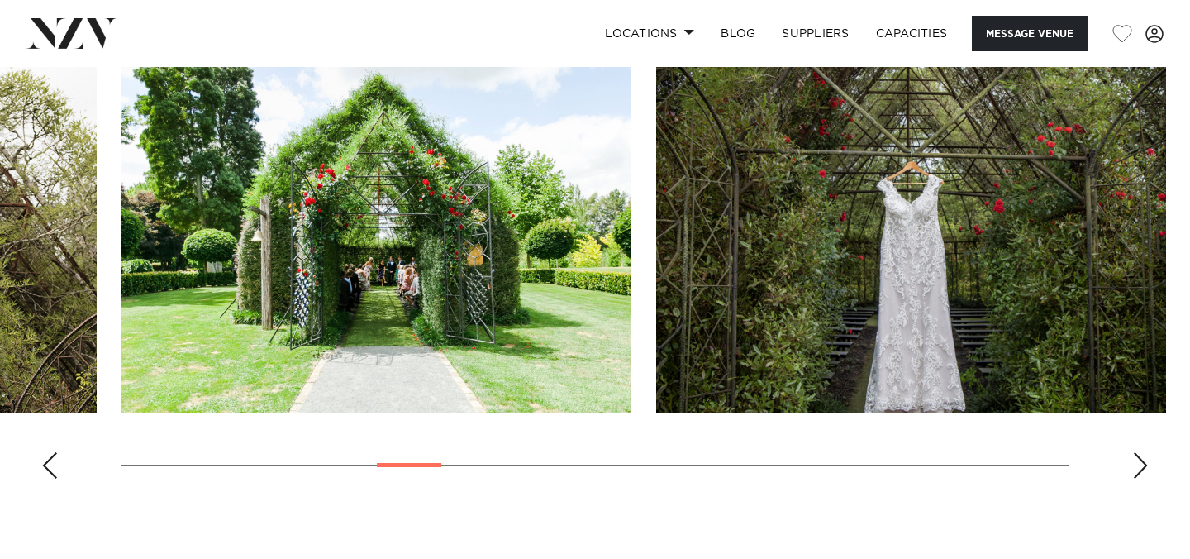
click at [1144, 470] on div "Next slide" at bounding box center [1141, 465] width 17 height 26
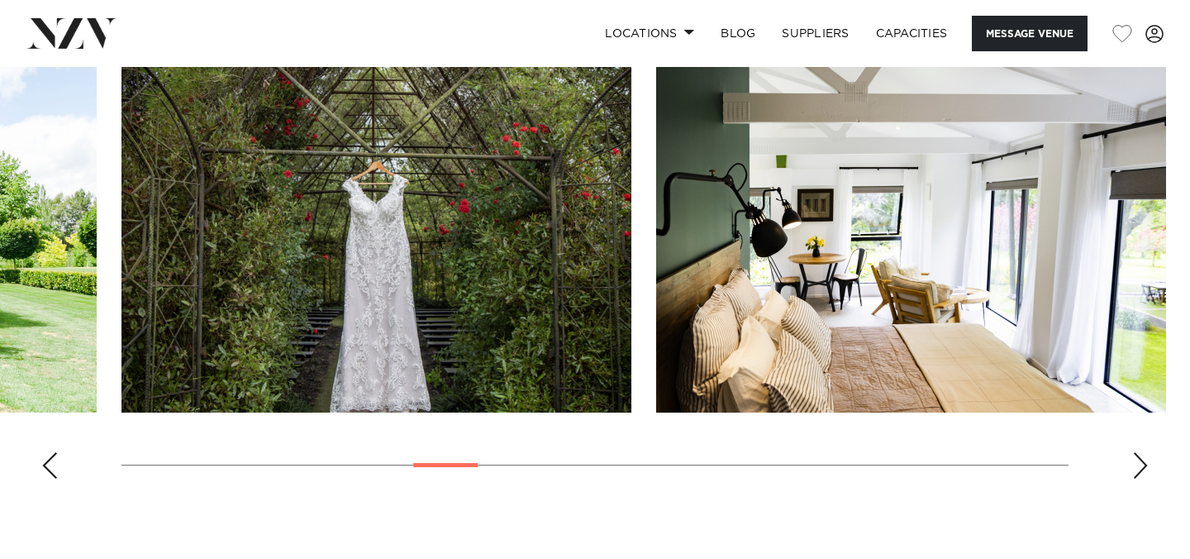
click at [1144, 470] on div "Next slide" at bounding box center [1141, 465] width 17 height 26
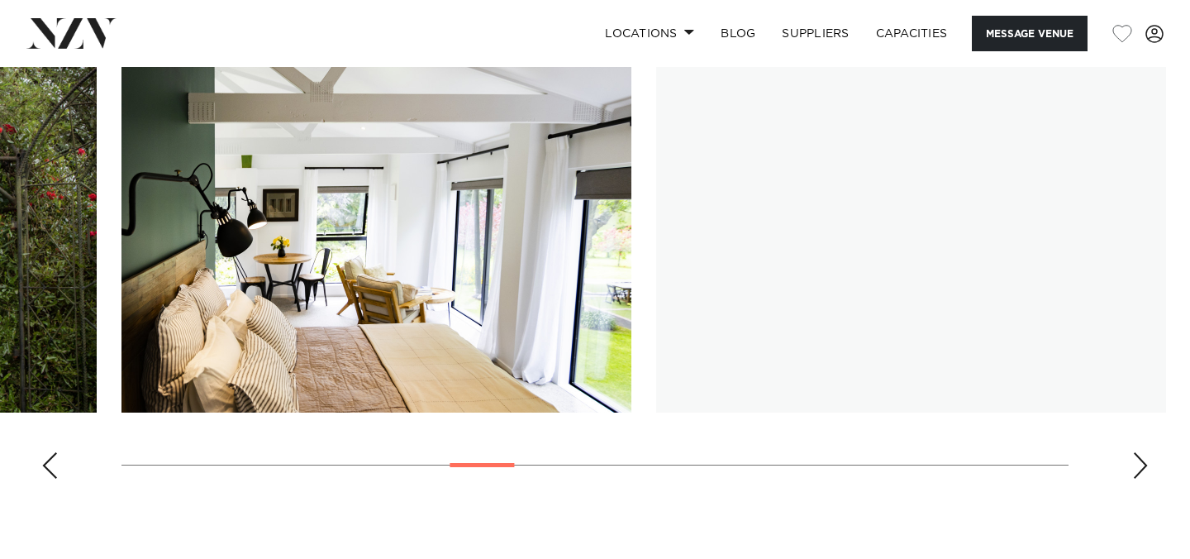
click at [1144, 470] on div "Next slide" at bounding box center [1141, 465] width 17 height 26
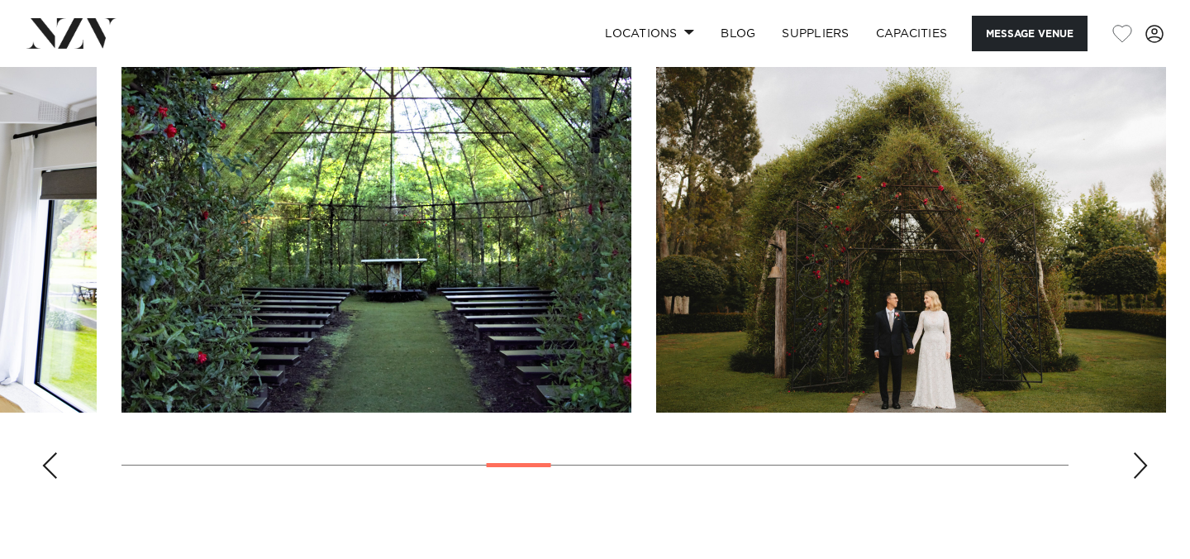
click at [1144, 470] on div "Next slide" at bounding box center [1141, 465] width 17 height 26
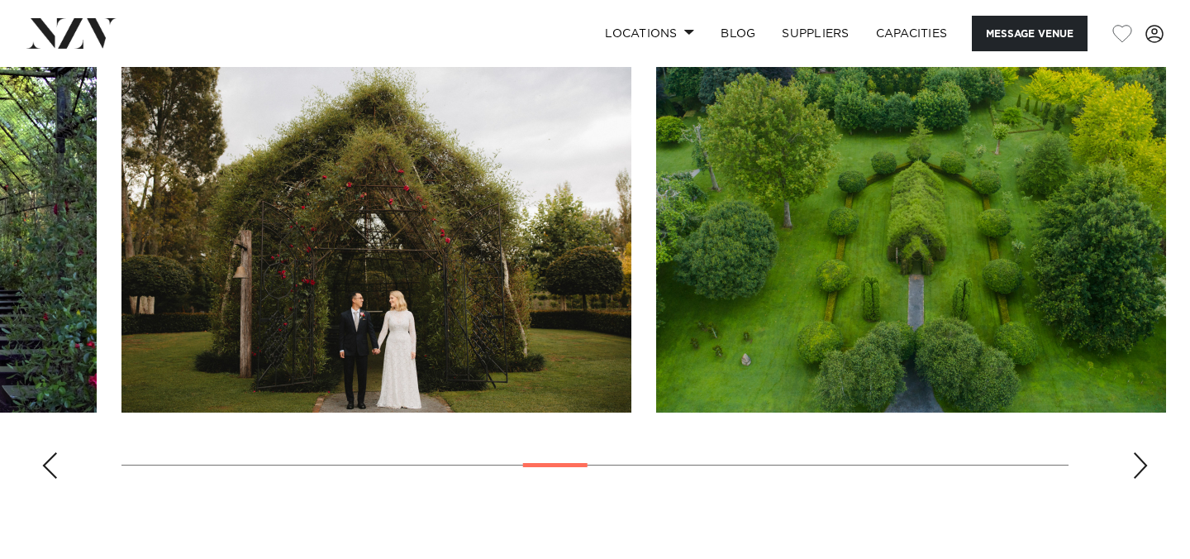
click at [1144, 470] on div "Next slide" at bounding box center [1141, 465] width 17 height 26
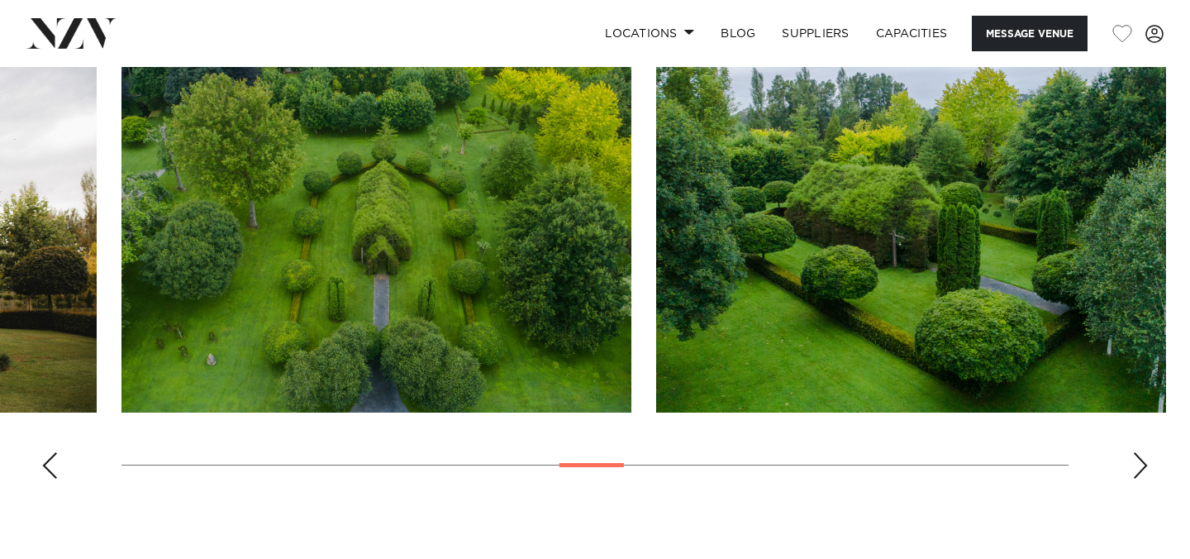
click at [1144, 470] on div "Next slide" at bounding box center [1141, 465] width 17 height 26
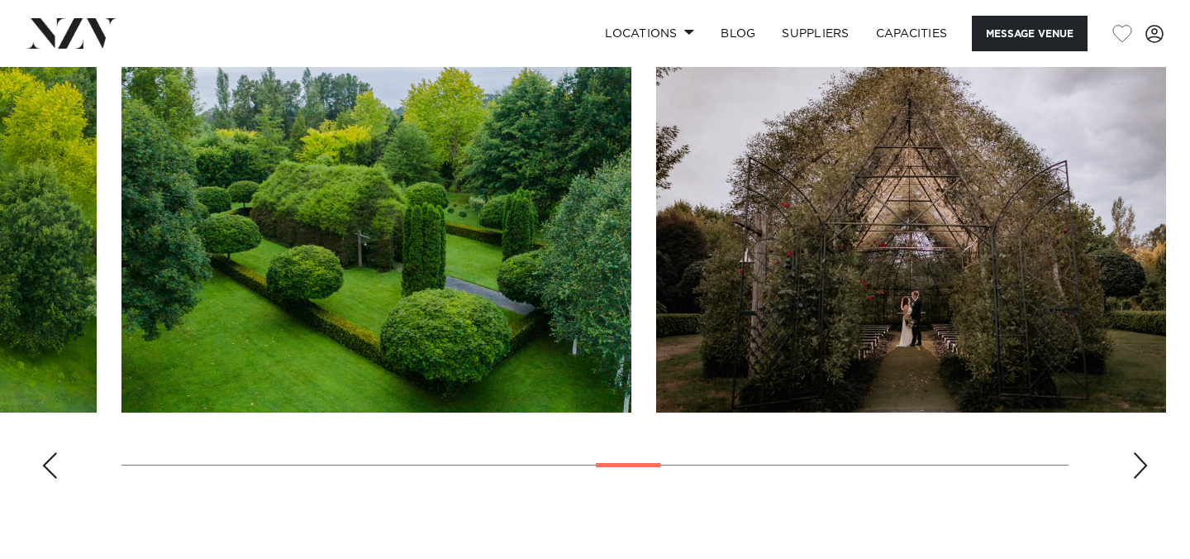
click at [1144, 470] on div "Next slide" at bounding box center [1141, 465] width 17 height 26
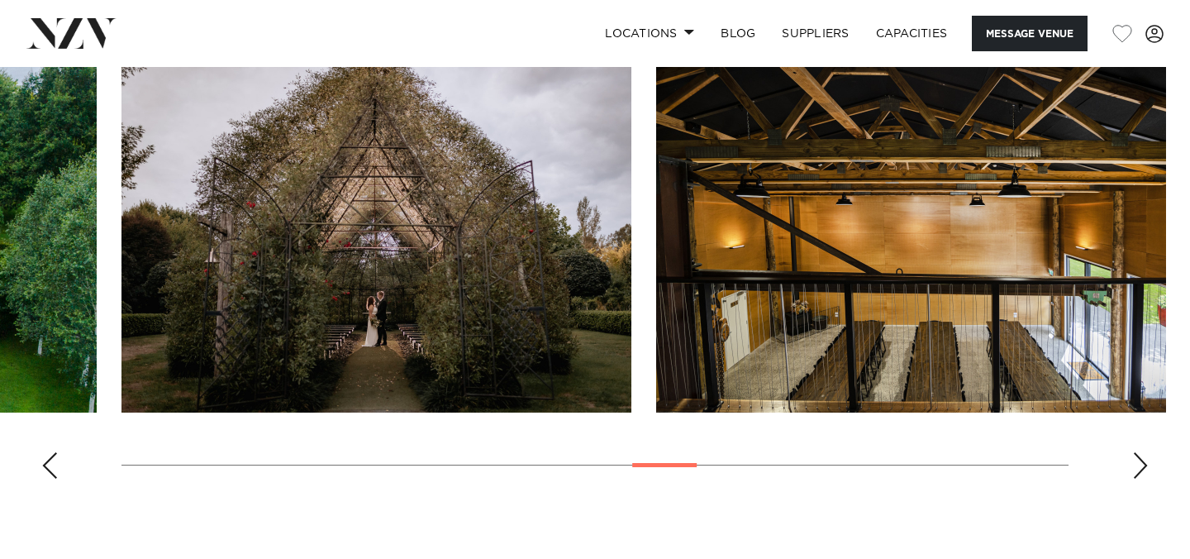
click at [1144, 470] on div "Next slide" at bounding box center [1141, 465] width 17 height 26
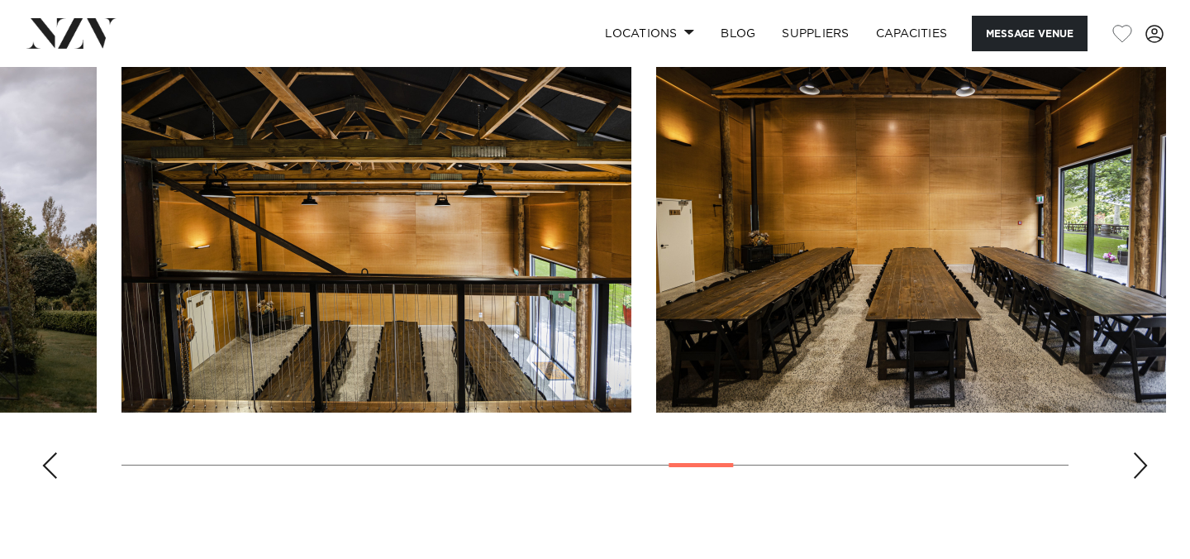
click at [1144, 470] on div "Next slide" at bounding box center [1141, 465] width 17 height 26
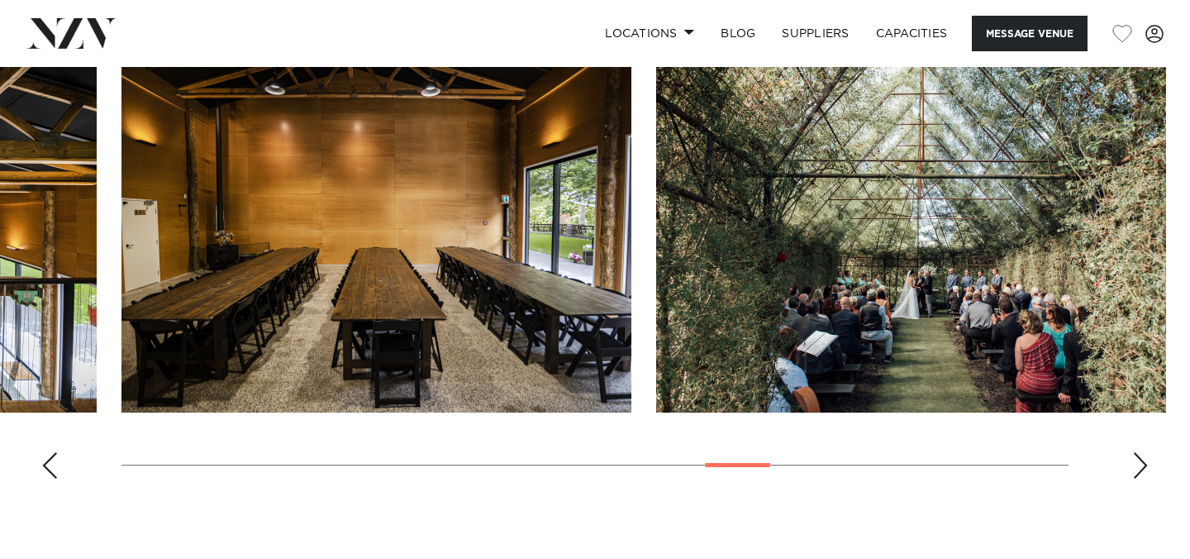
click at [1144, 470] on div "Next slide" at bounding box center [1141, 465] width 17 height 26
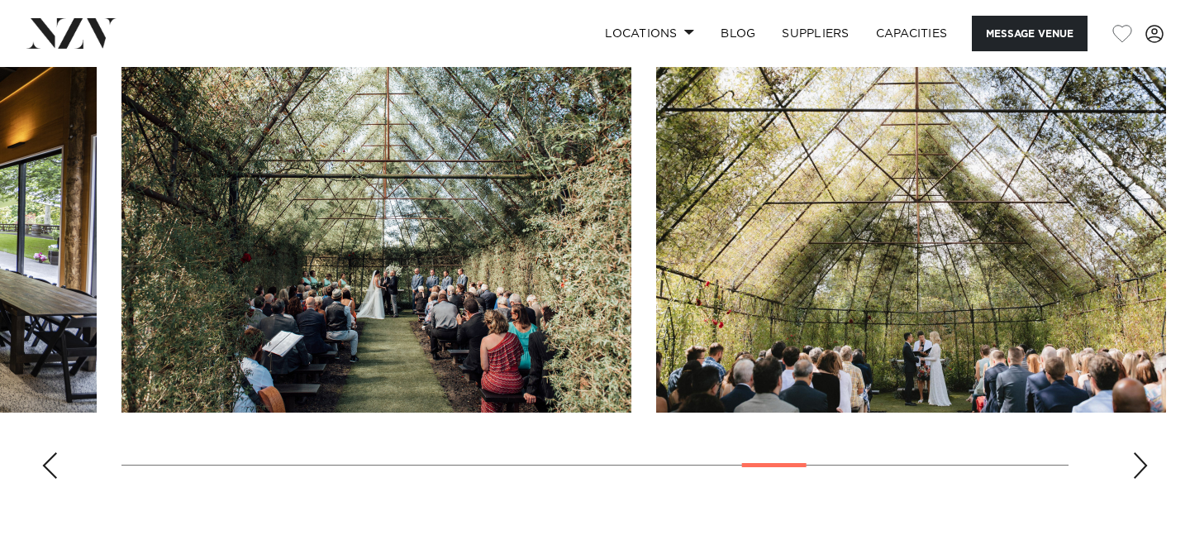
click at [1144, 470] on div "Next slide" at bounding box center [1141, 465] width 17 height 26
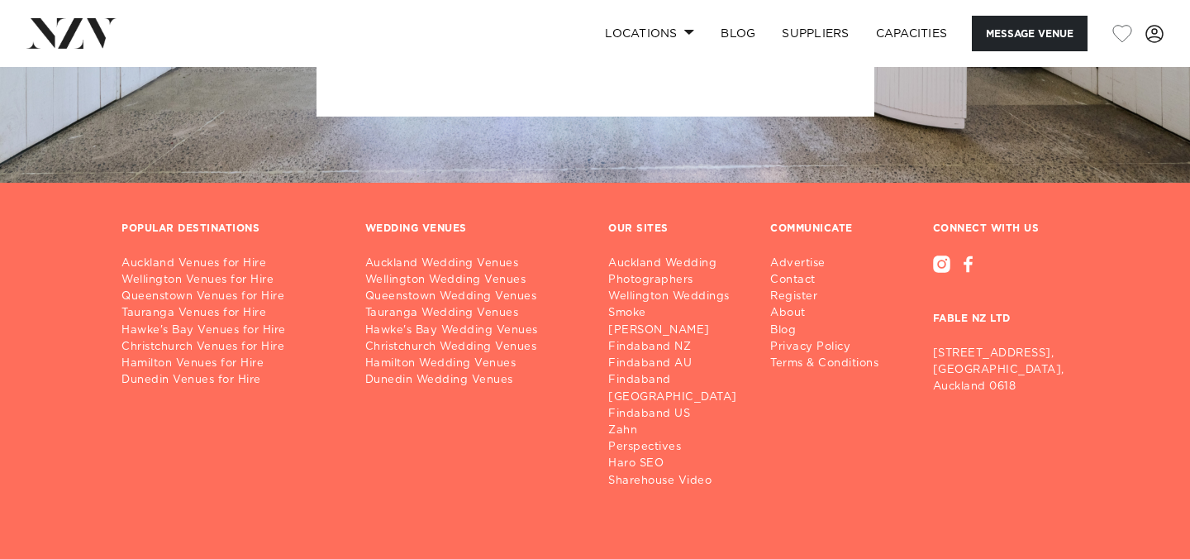
scroll to position [4489, 0]
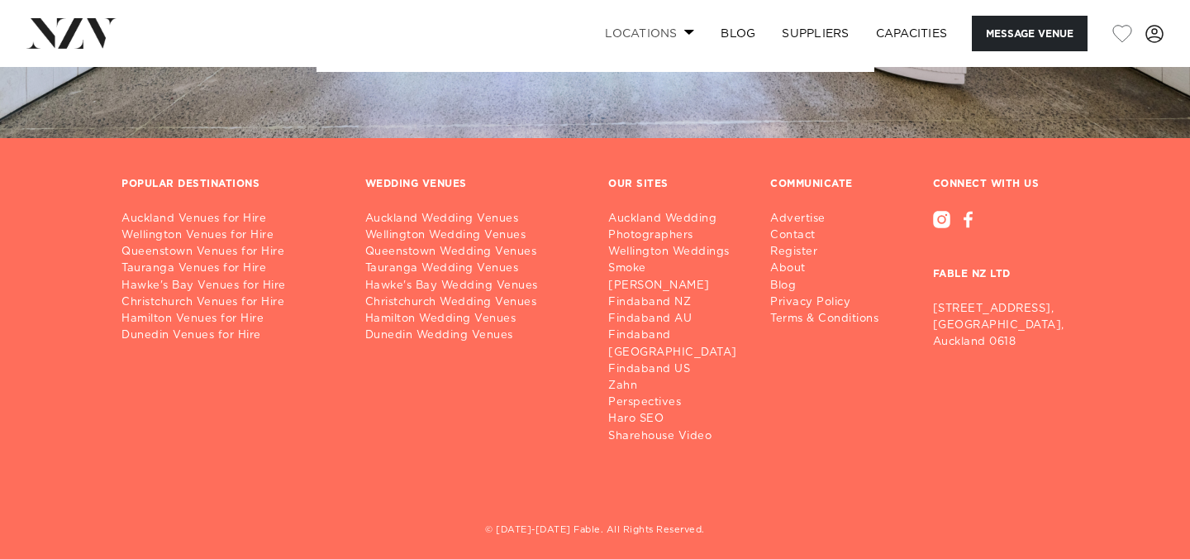
click at [686, 29] on span at bounding box center [689, 32] width 11 height 6
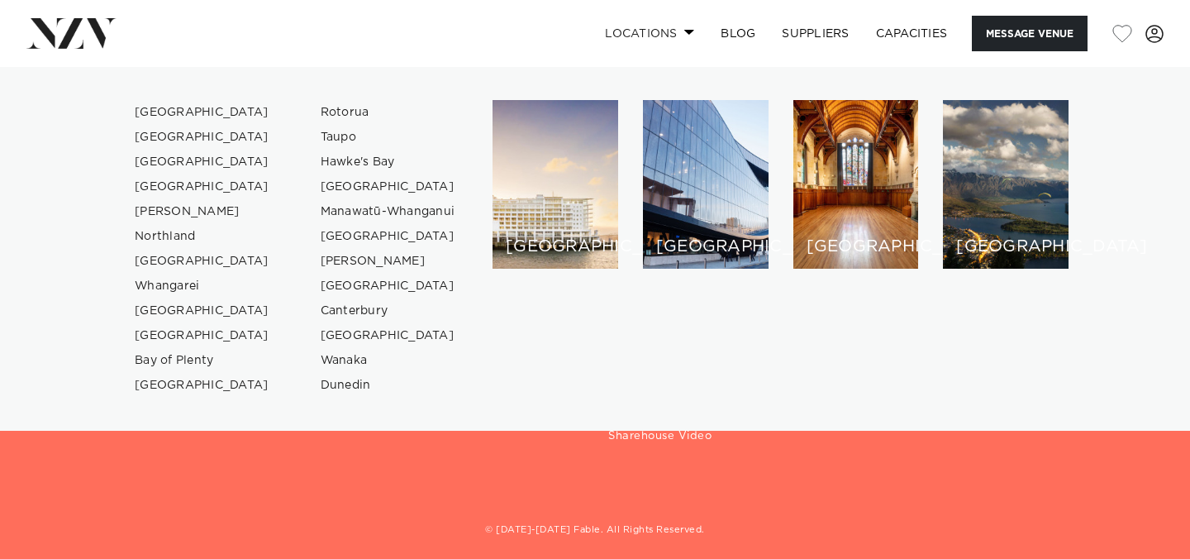
click at [686, 29] on span at bounding box center [689, 32] width 11 height 6
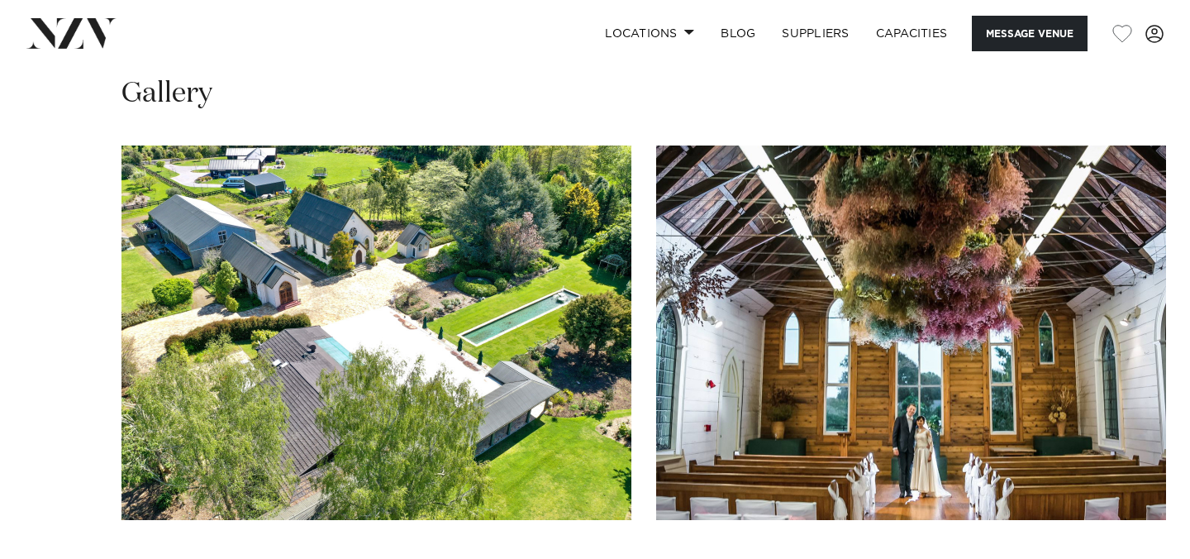
scroll to position [1548, 0]
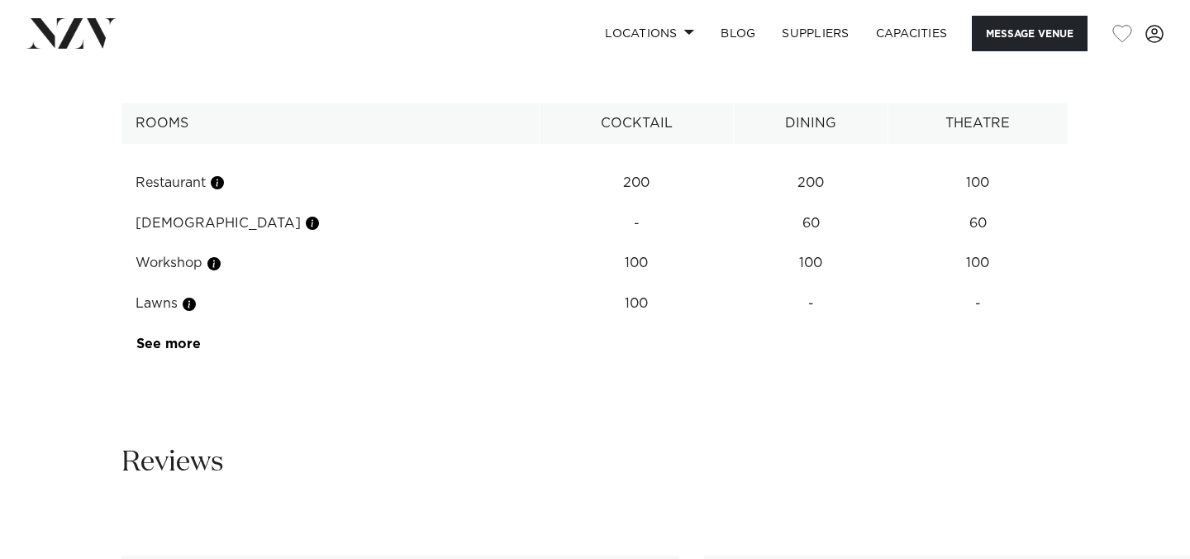
scroll to position [2193, 0]
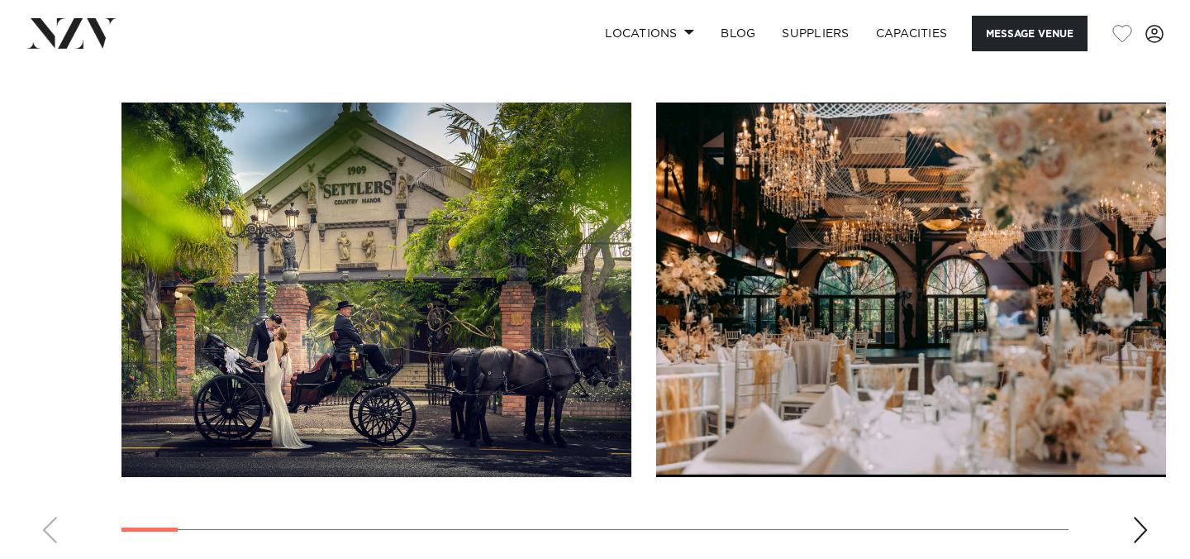
scroll to position [1602, 0]
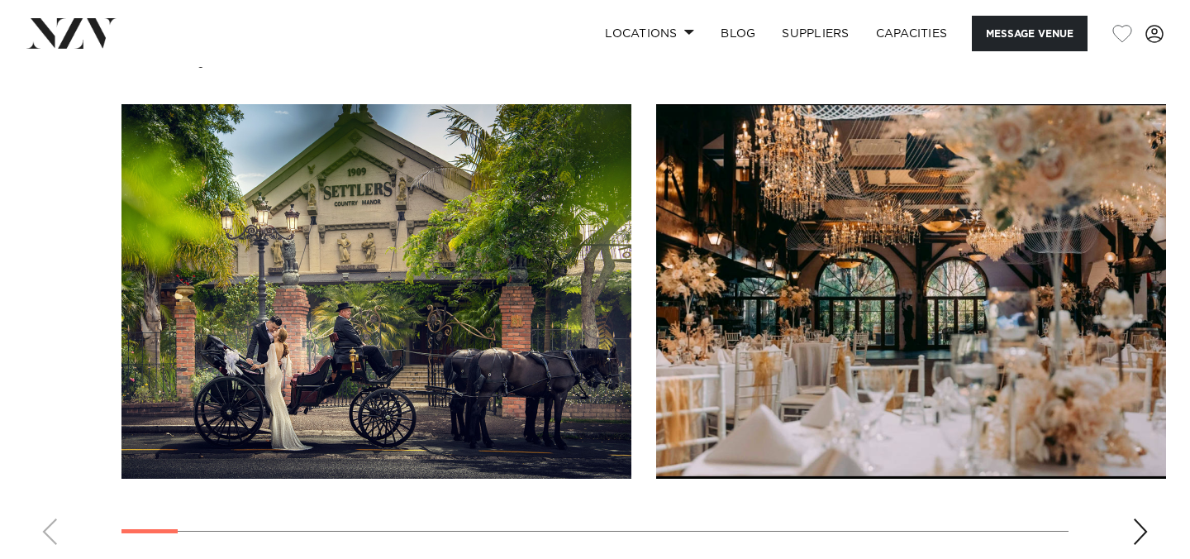
click at [1142, 529] on div "Next slide" at bounding box center [1141, 531] width 17 height 26
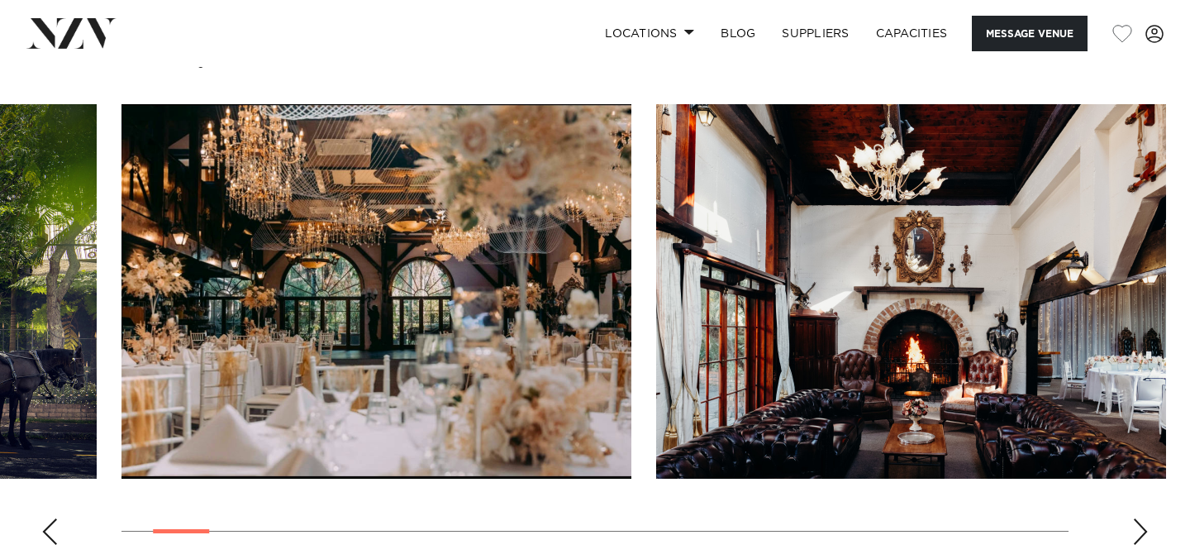
click at [1142, 530] on div "Next slide" at bounding box center [1141, 531] width 17 height 26
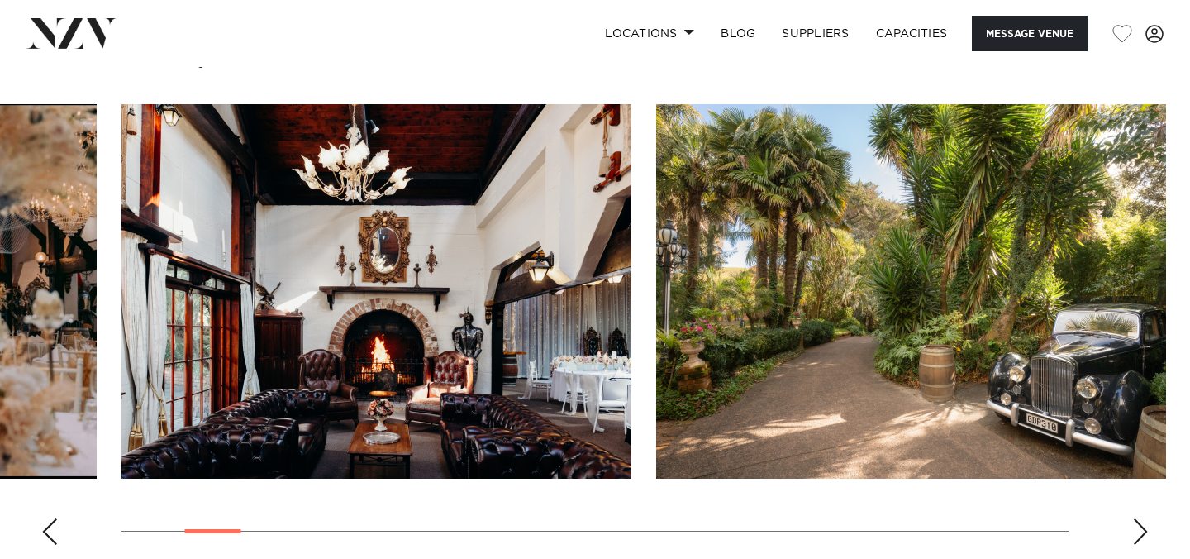
click at [1142, 530] on div "Next slide" at bounding box center [1141, 531] width 17 height 26
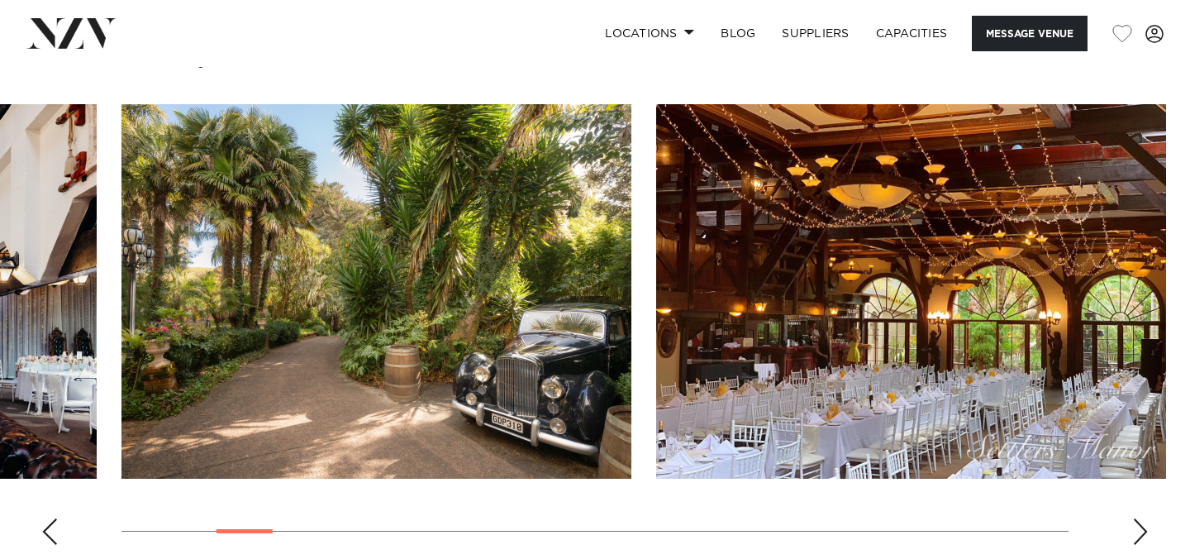
click at [1142, 530] on div "Next slide" at bounding box center [1141, 531] width 17 height 26
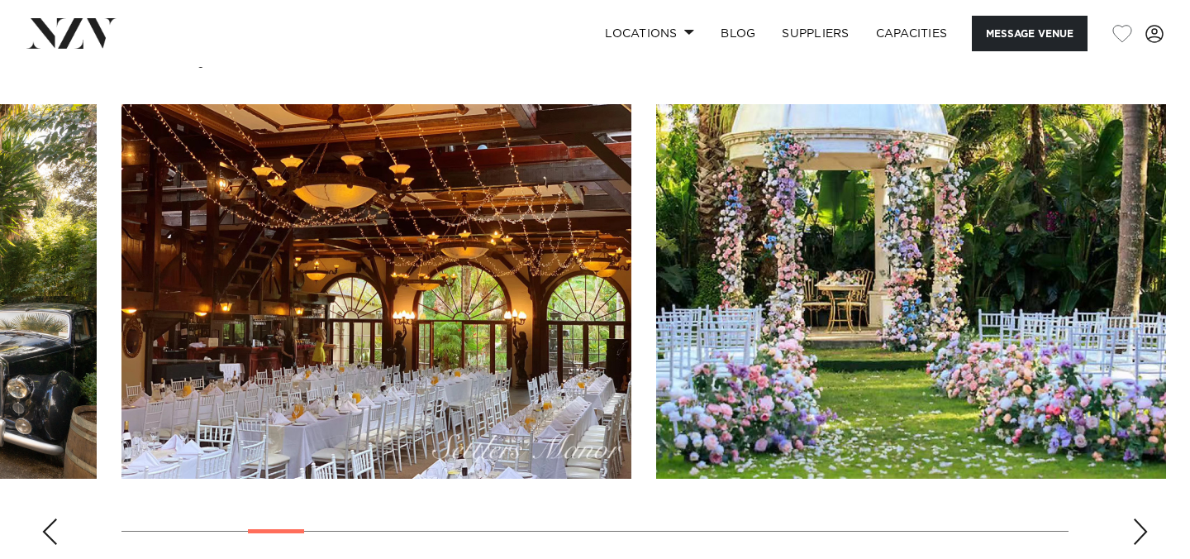
click at [1142, 530] on div "Next slide" at bounding box center [1141, 531] width 17 height 26
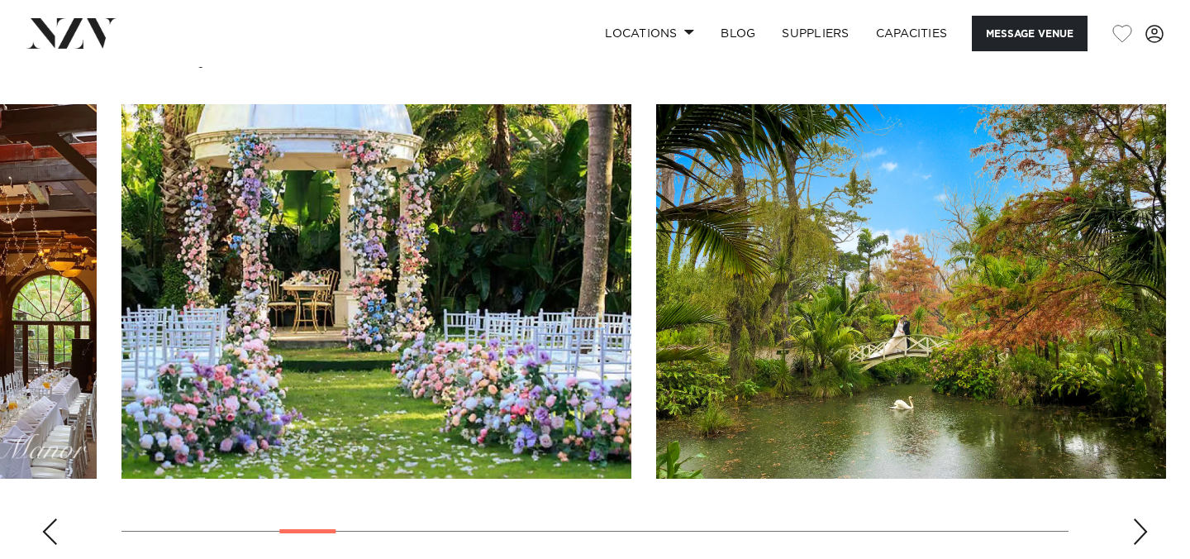
click at [1142, 530] on div "Next slide" at bounding box center [1141, 531] width 17 height 26
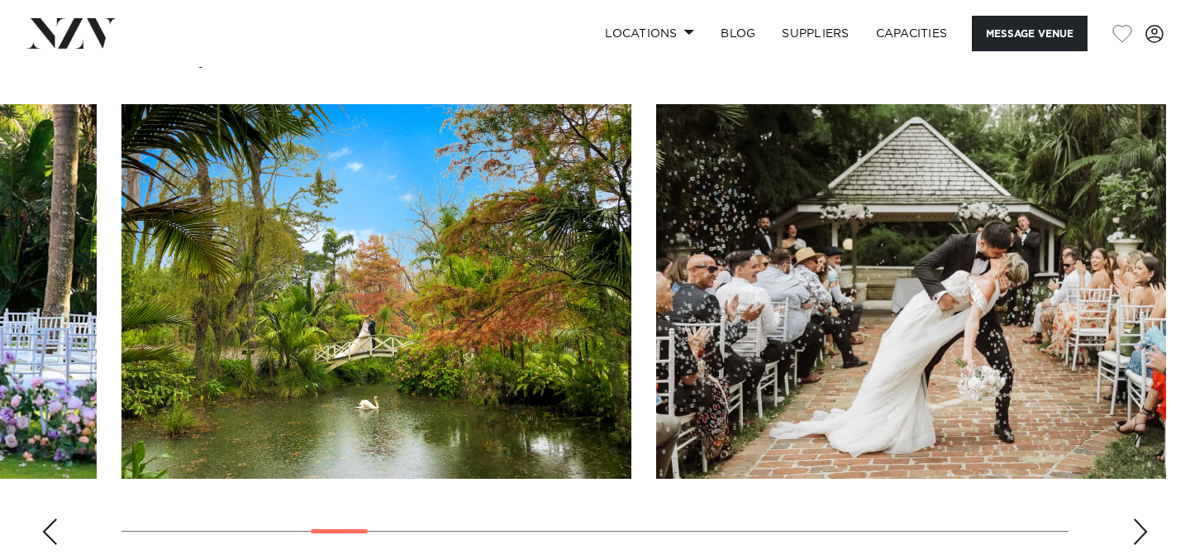
click at [1142, 530] on div "Next slide" at bounding box center [1141, 531] width 17 height 26
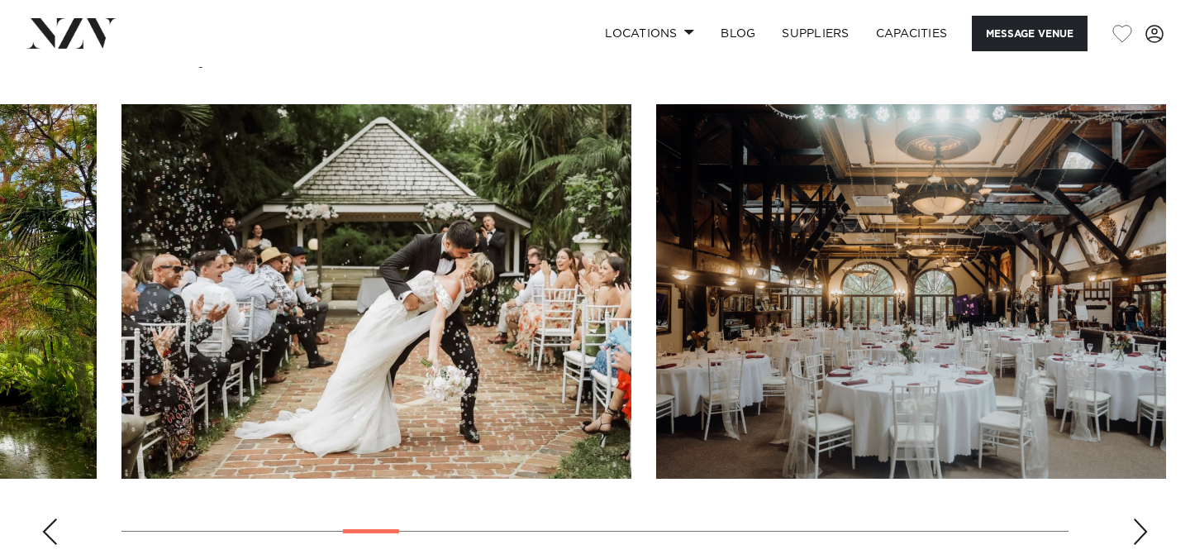
click at [1142, 530] on div "Next slide" at bounding box center [1141, 531] width 17 height 26
